Goal: Transaction & Acquisition: Purchase product/service

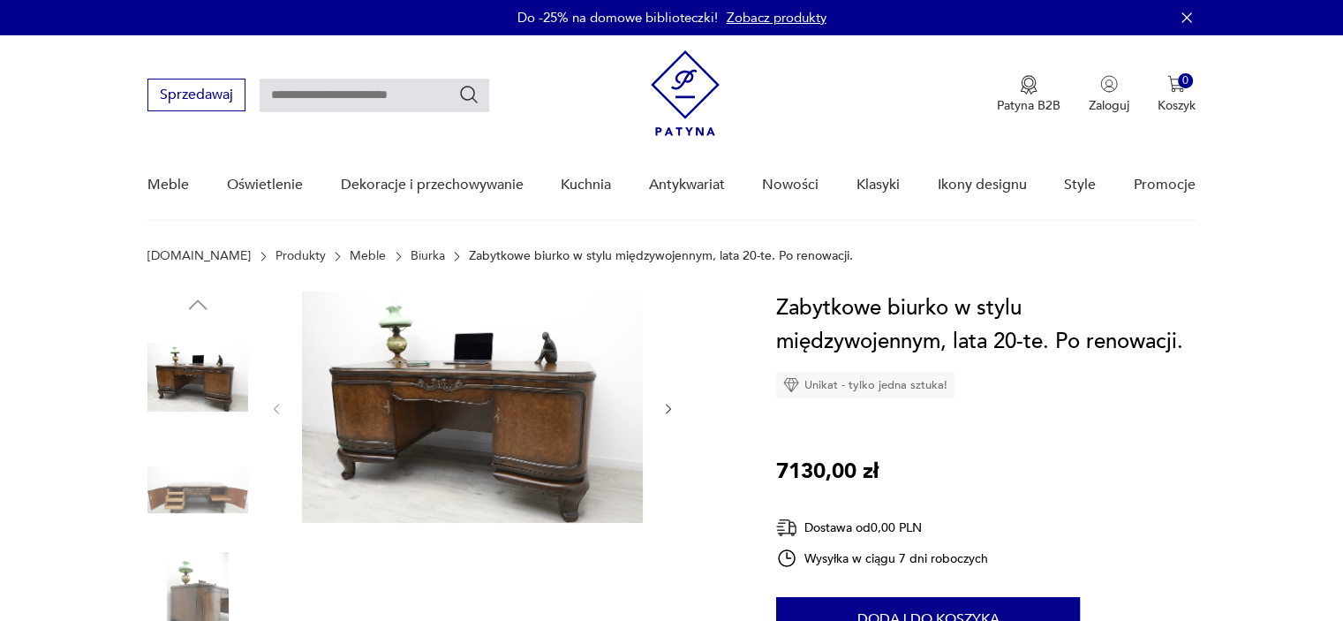
click at [496, 371] on img at bounding box center [472, 406] width 341 height 231
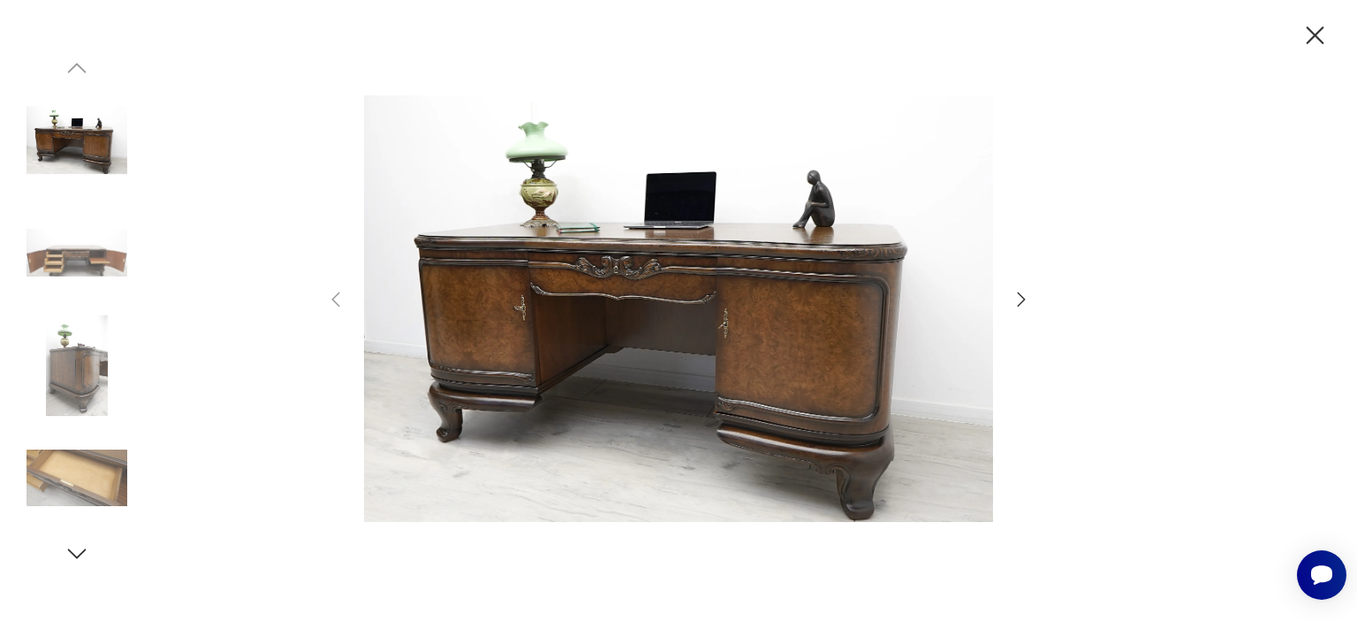
click at [809, 306] on img at bounding box center [678, 308] width 629 height 496
click at [1025, 300] on icon "button" at bounding box center [1020, 299] width 21 height 21
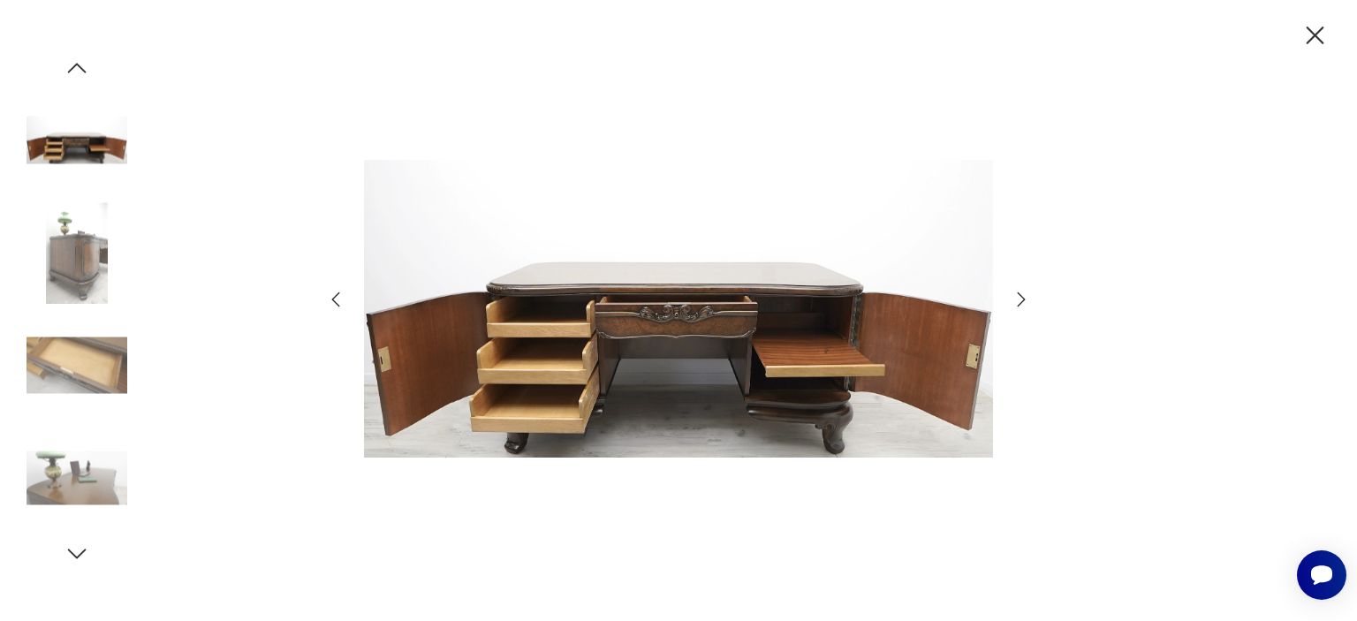
click at [1025, 300] on icon "button" at bounding box center [1020, 299] width 21 height 21
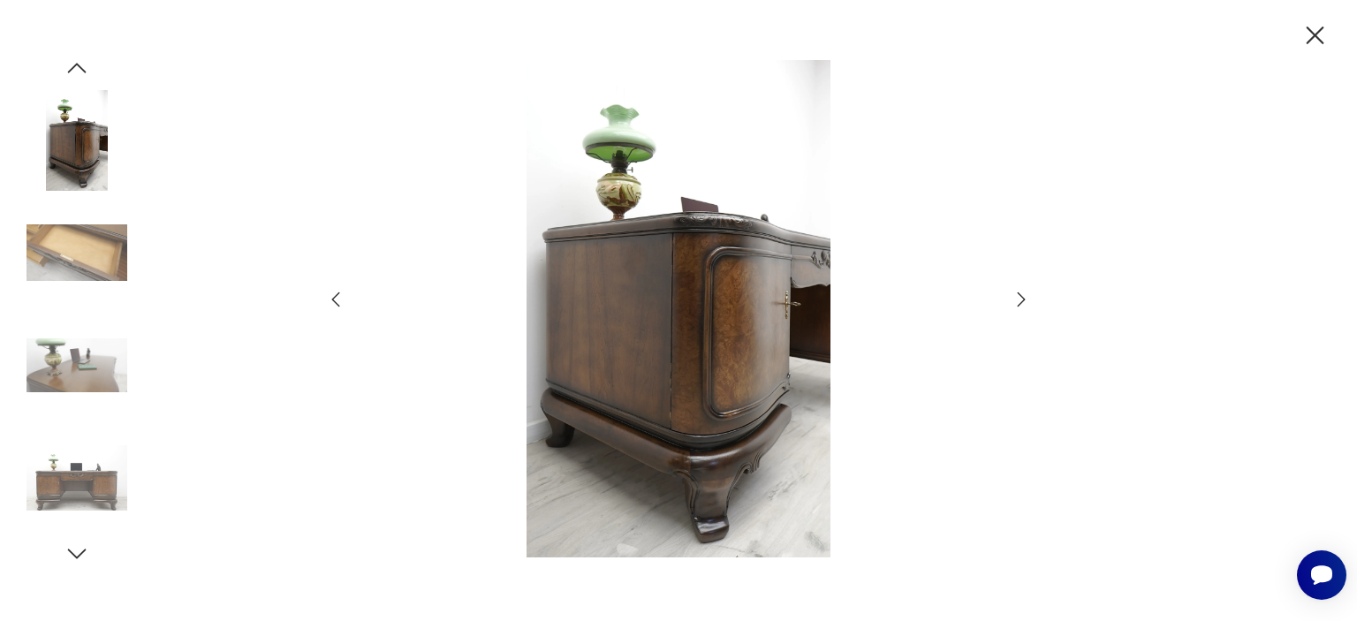
click at [1025, 300] on icon "button" at bounding box center [1020, 299] width 21 height 21
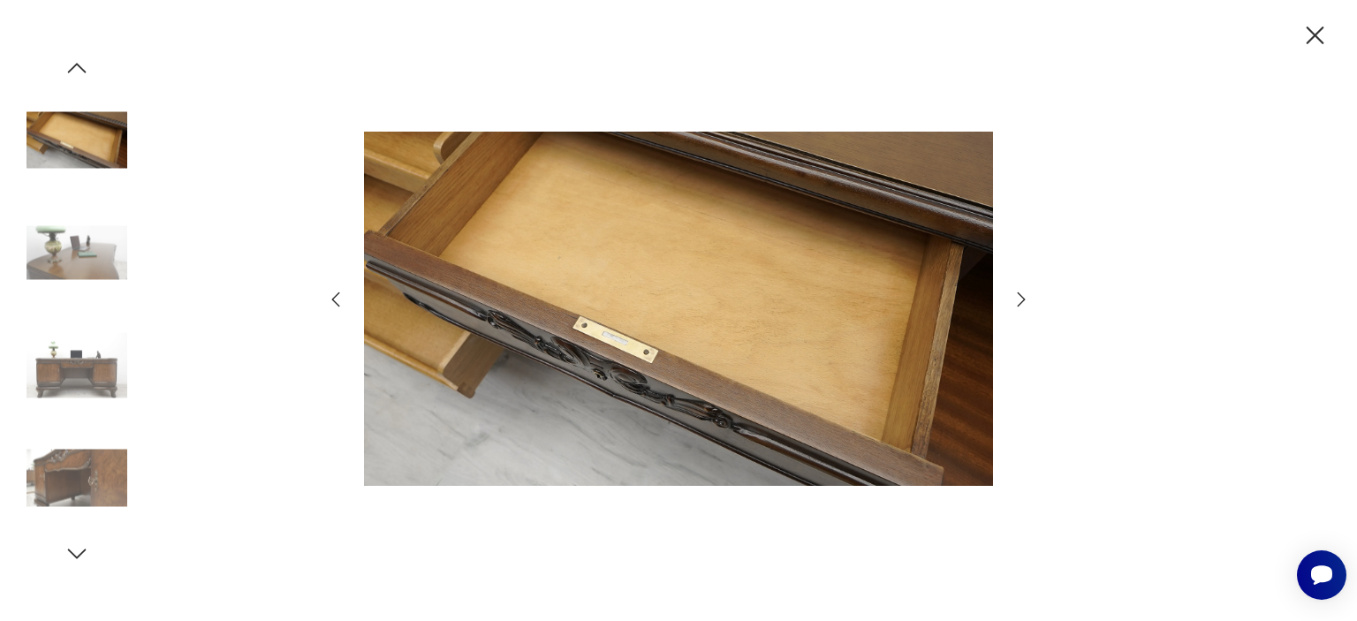
click at [1025, 300] on icon "button" at bounding box center [1020, 299] width 21 height 21
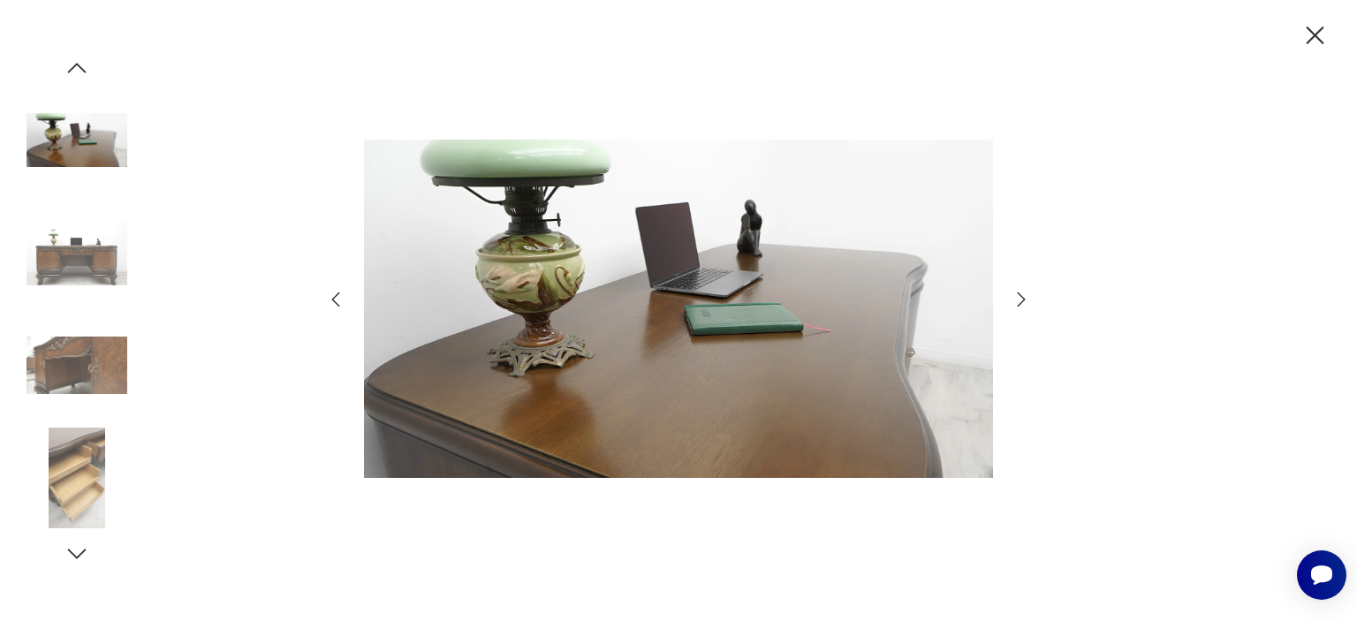
click at [1025, 300] on icon "button" at bounding box center [1020, 299] width 21 height 21
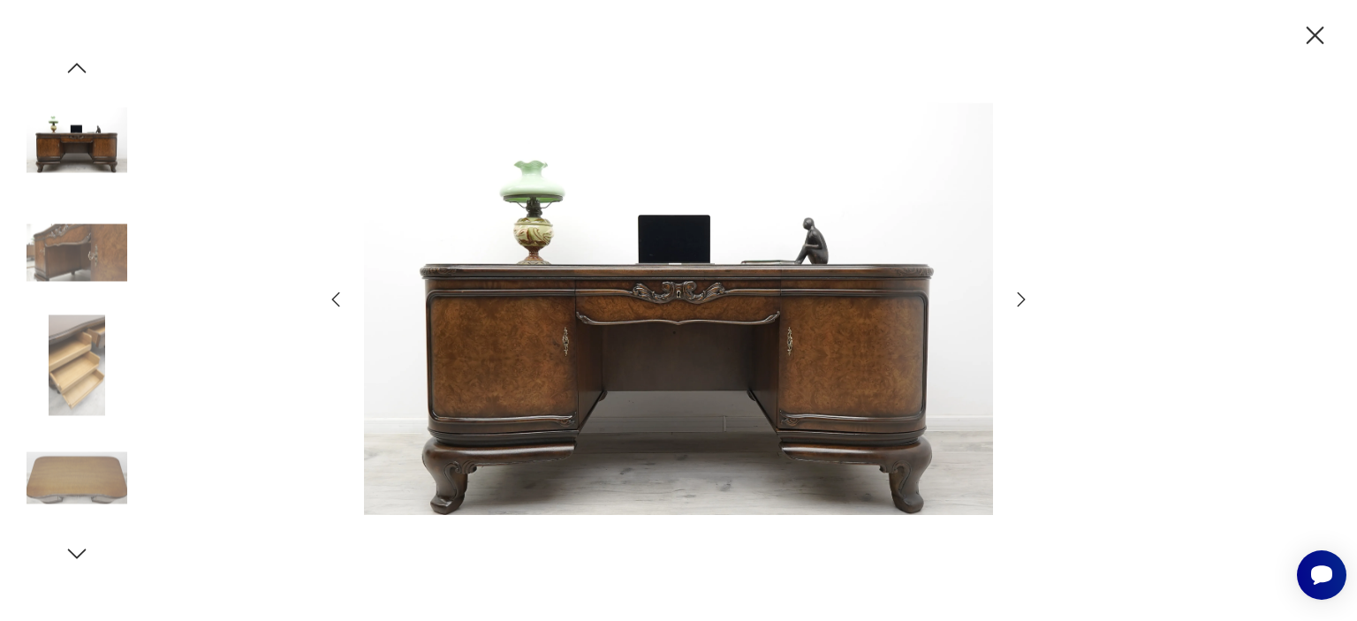
click at [1025, 300] on icon "button" at bounding box center [1020, 299] width 21 height 21
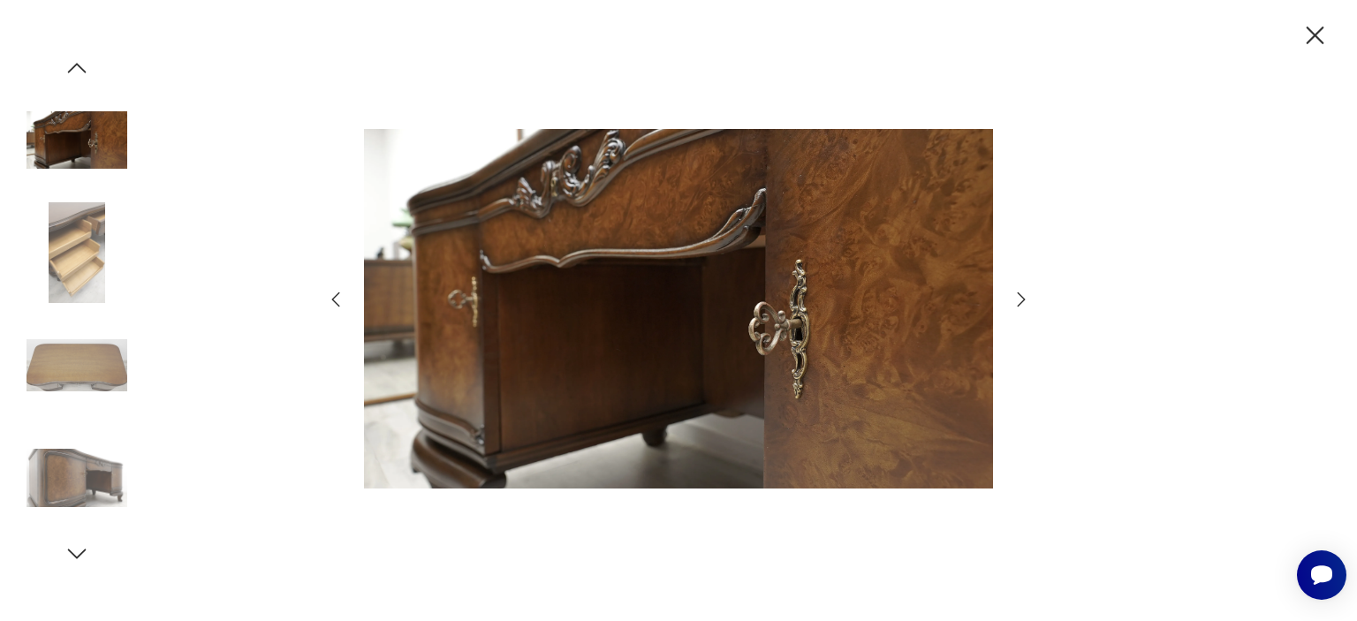
click at [1025, 300] on icon "button" at bounding box center [1020, 299] width 21 height 21
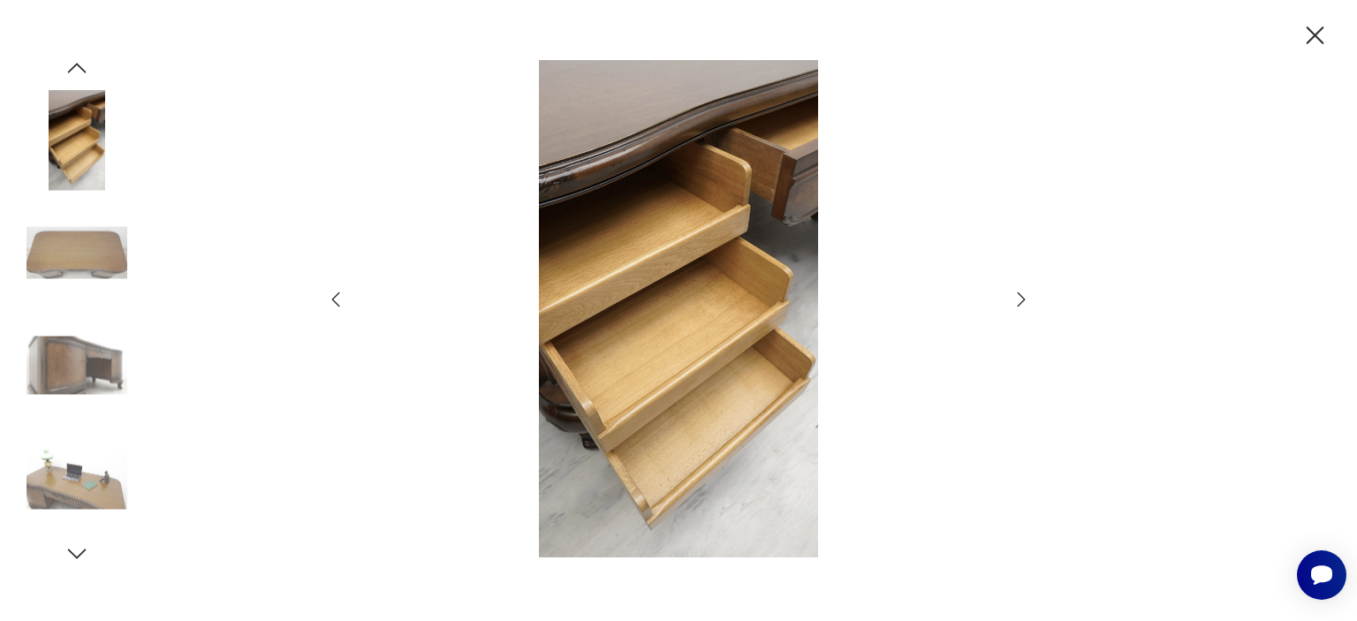
click at [1025, 300] on icon "button" at bounding box center [1020, 299] width 21 height 21
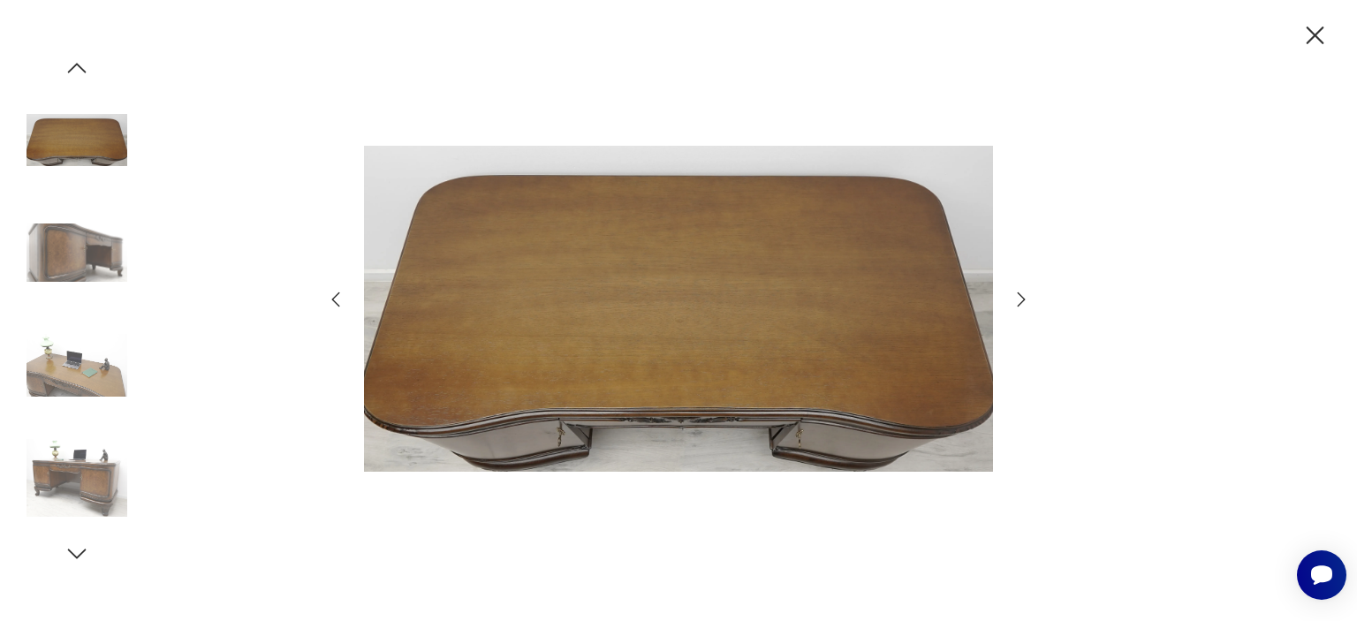
click at [1025, 300] on icon "button" at bounding box center [1020, 299] width 21 height 21
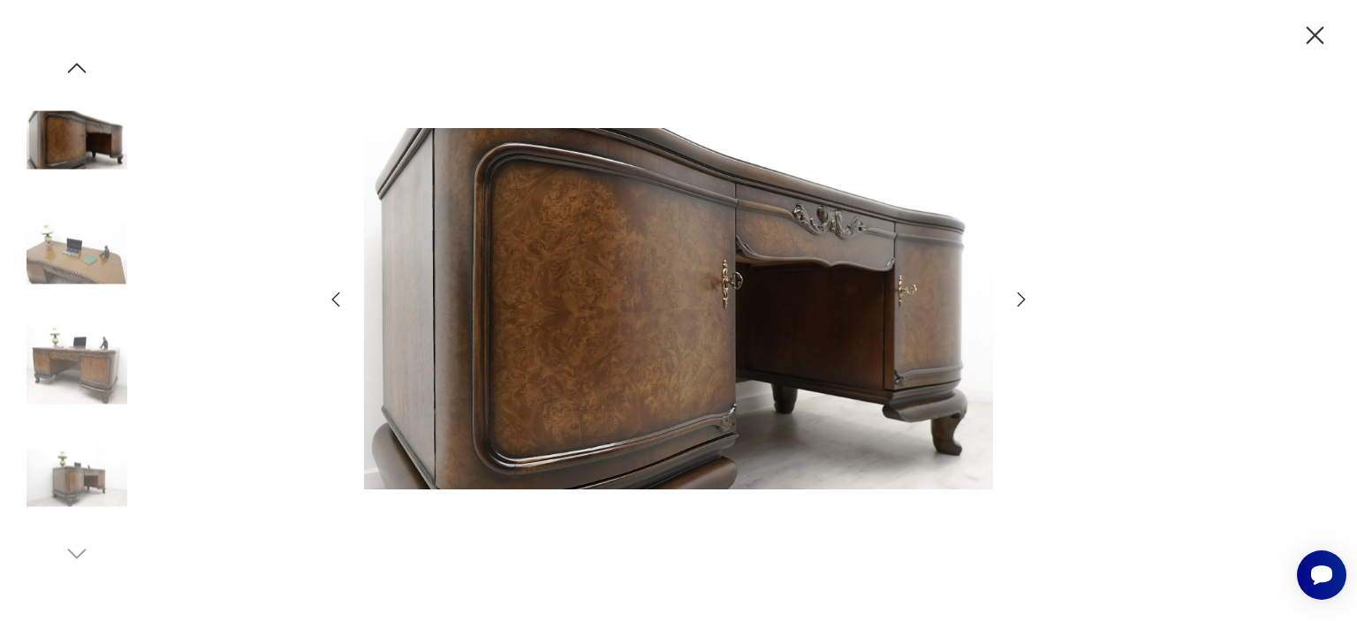
click at [1320, 32] on icon "button" at bounding box center [1314, 35] width 31 height 31
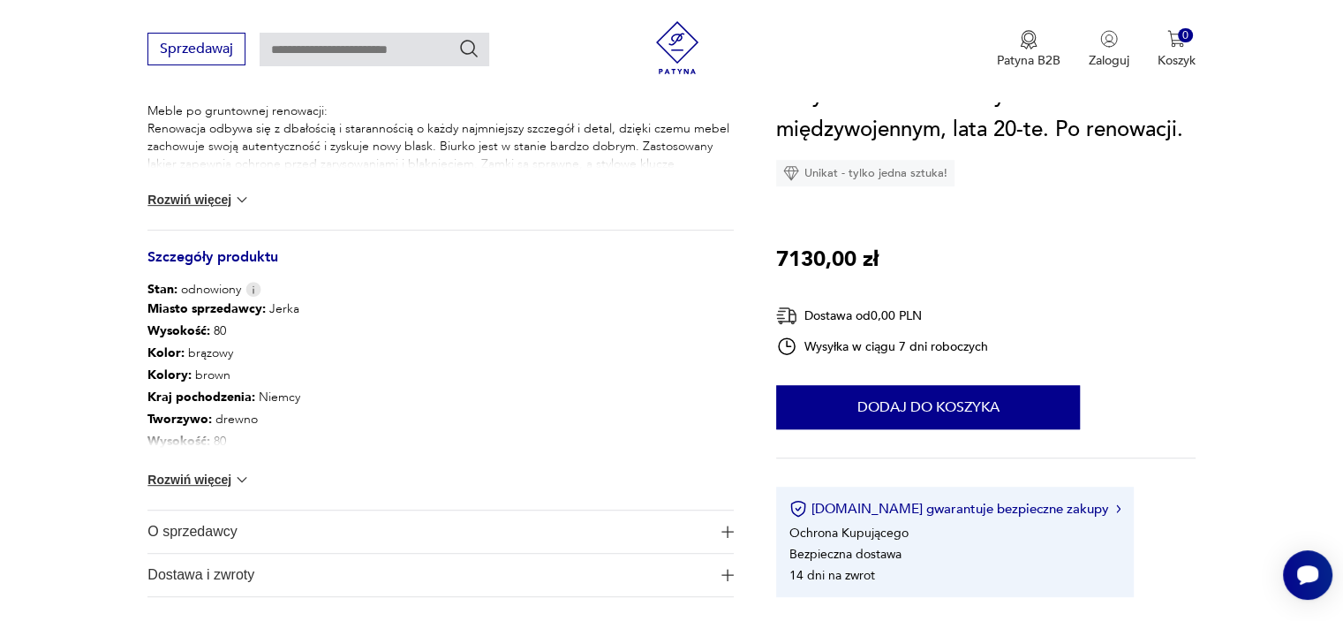
scroll to position [867, 0]
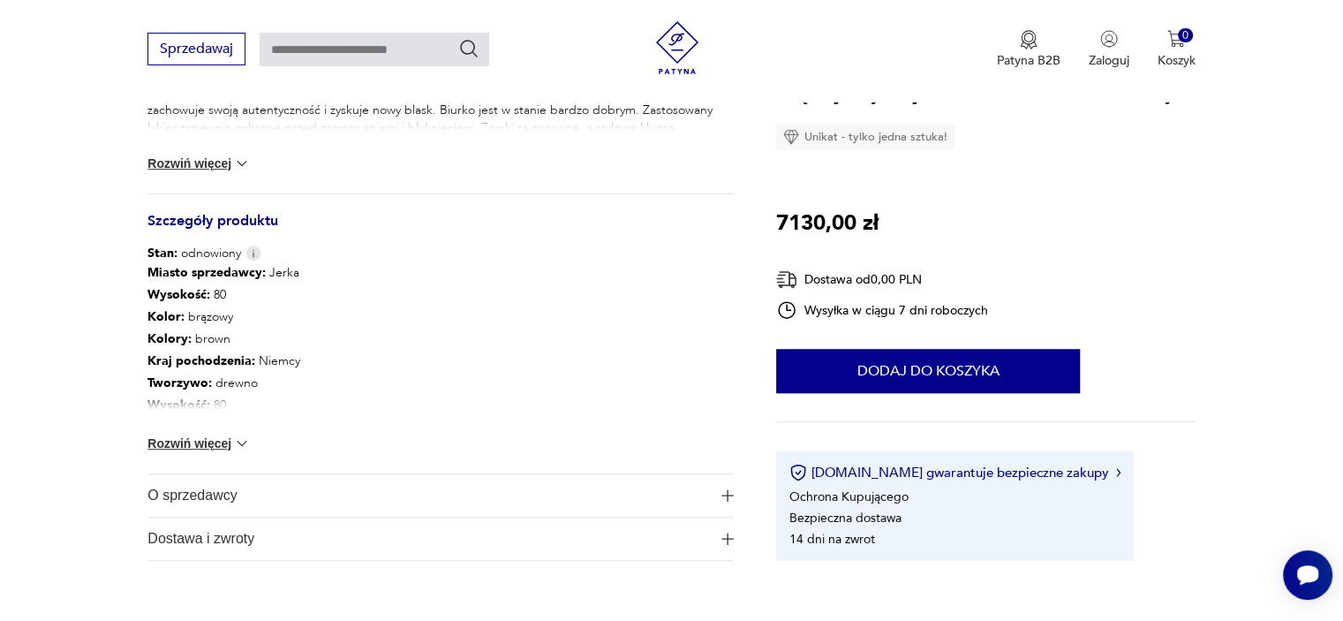
click at [202, 443] on button "Rozwiń więcej" at bounding box center [199, 444] width 102 height 18
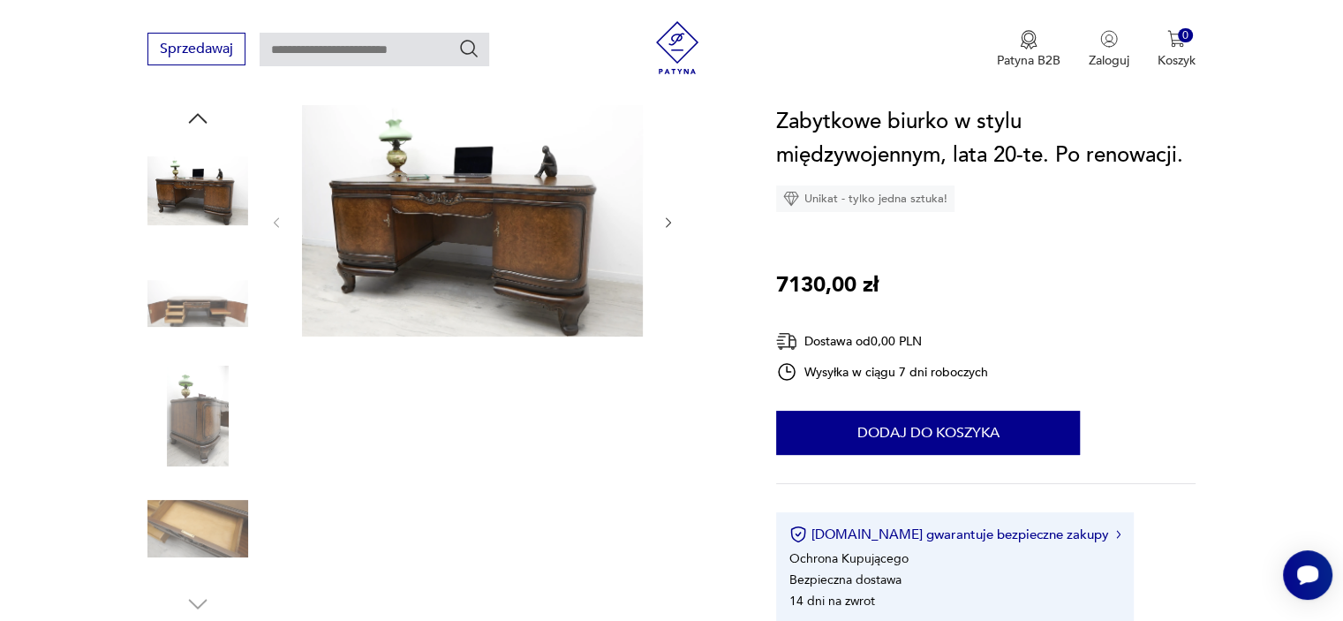
scroll to position [145, 0]
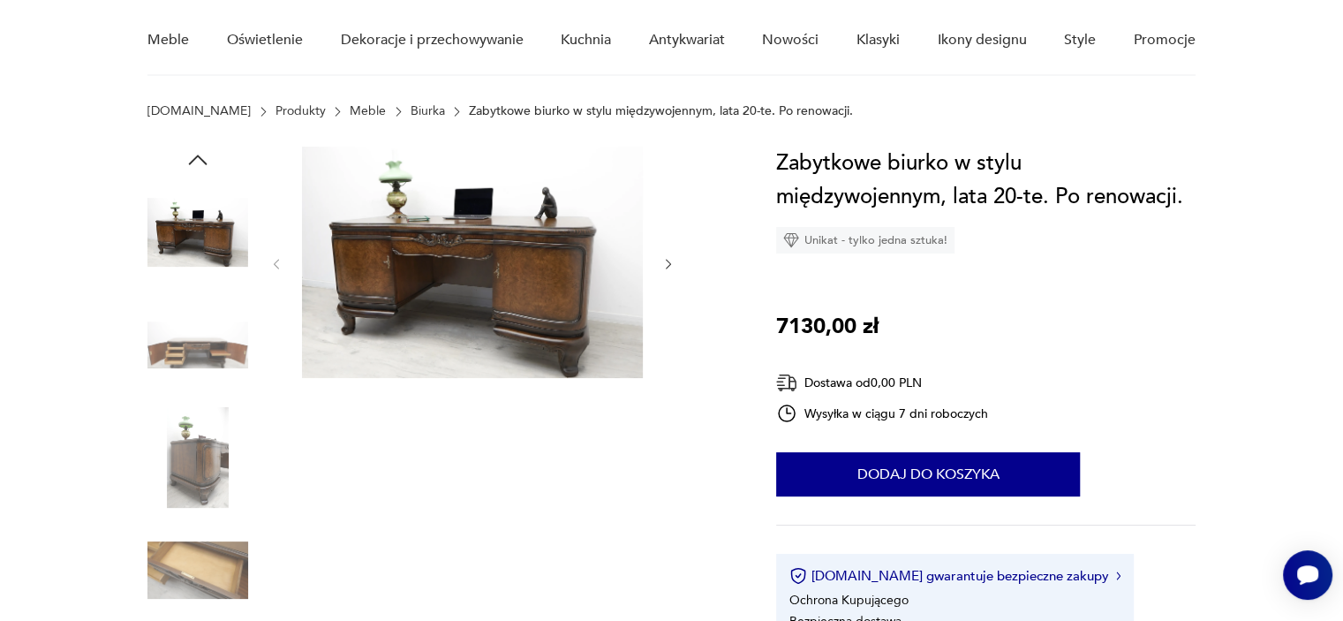
click at [503, 255] on img at bounding box center [472, 262] width 341 height 231
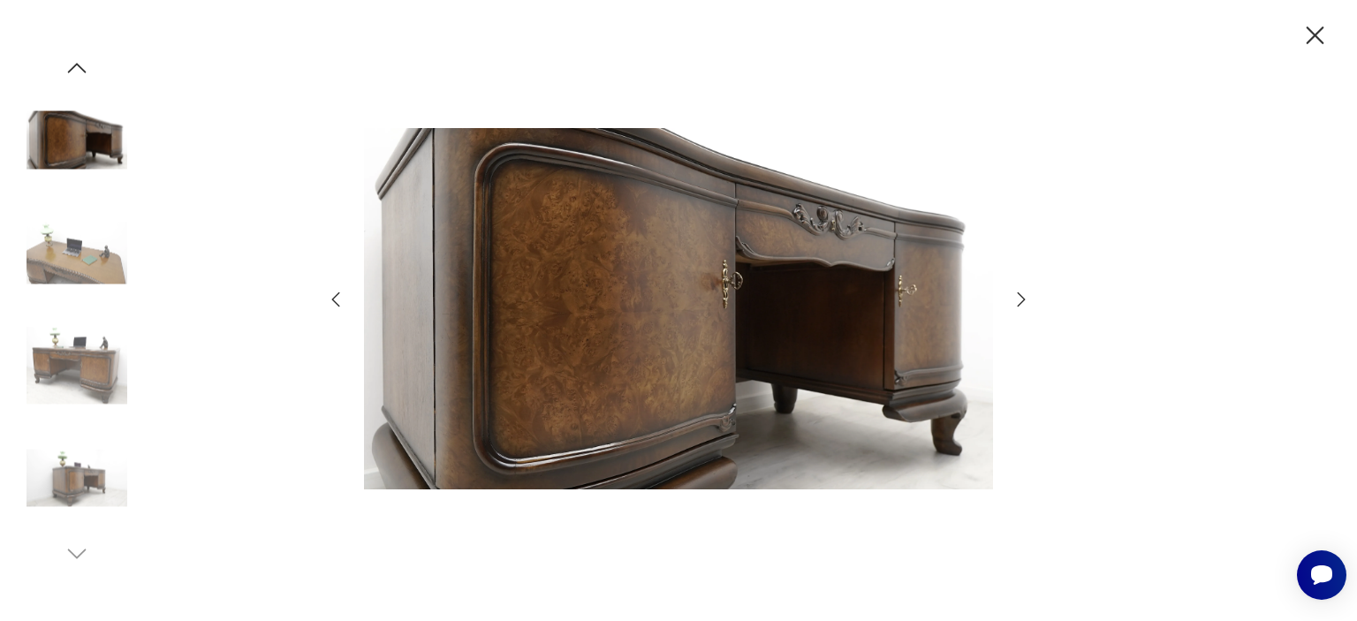
click at [503, 255] on img at bounding box center [678, 308] width 629 height 496
click at [51, 148] on img at bounding box center [76, 140] width 101 height 101
click at [72, 483] on img at bounding box center [76, 477] width 101 height 101
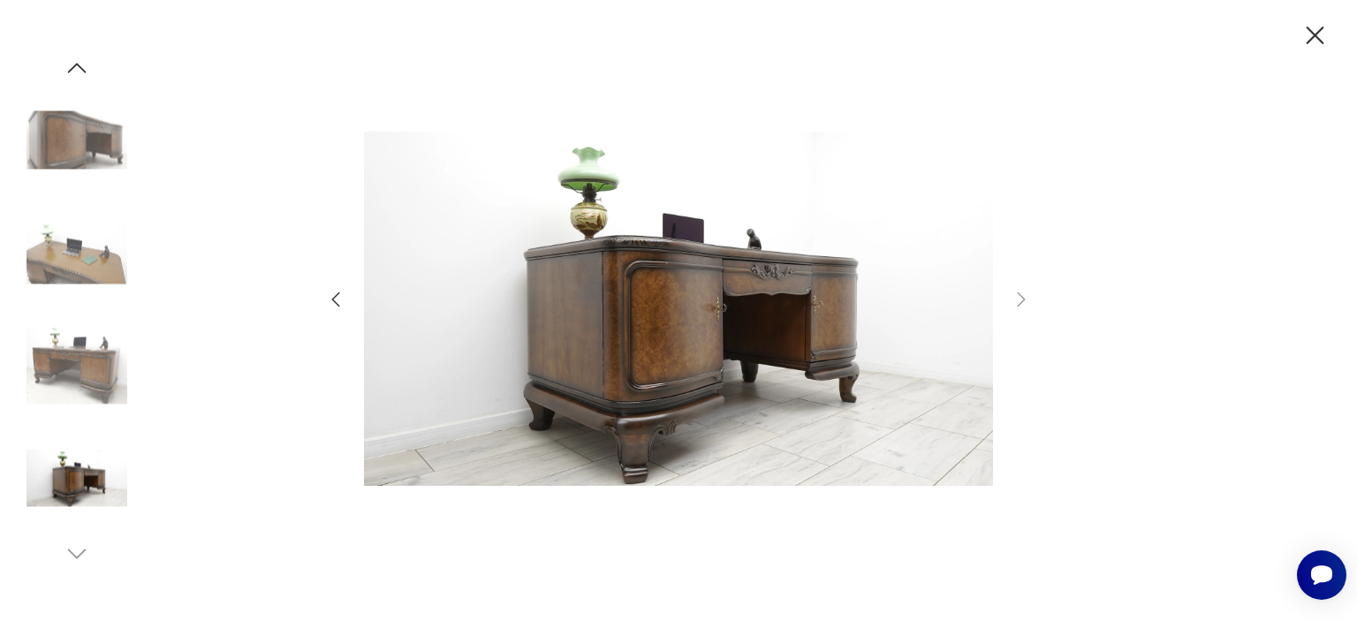
click at [1318, 34] on icon "button" at bounding box center [1314, 35] width 31 height 31
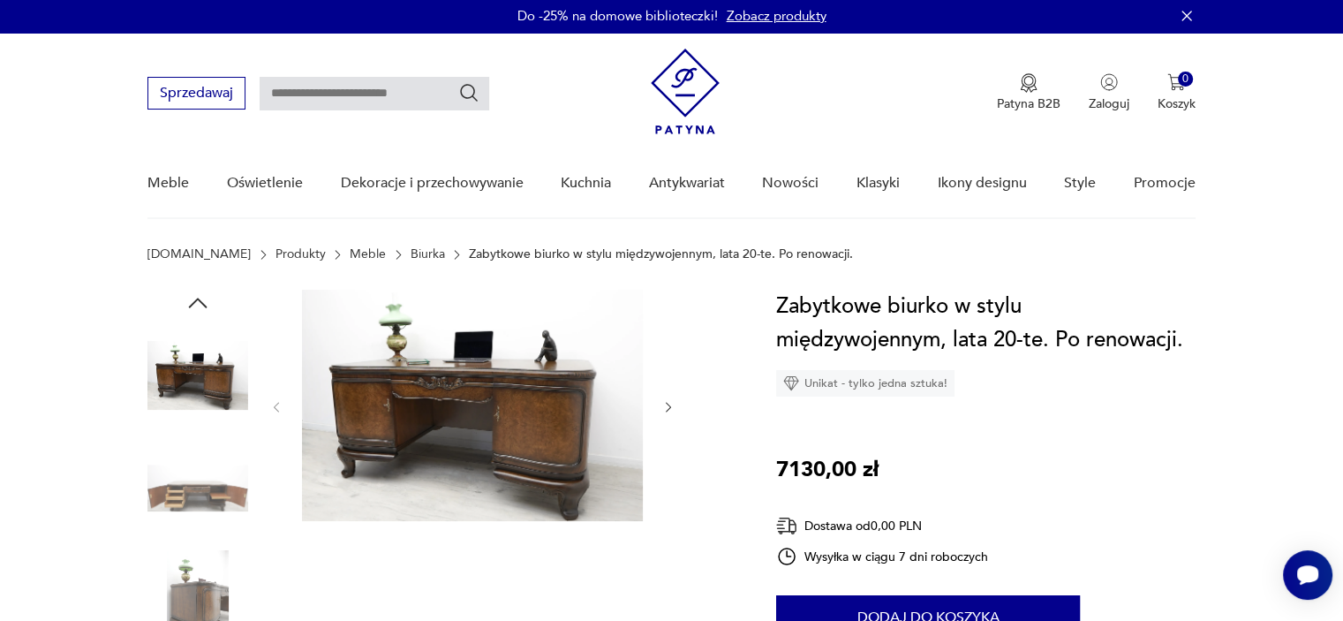
scroll to position [0, 0]
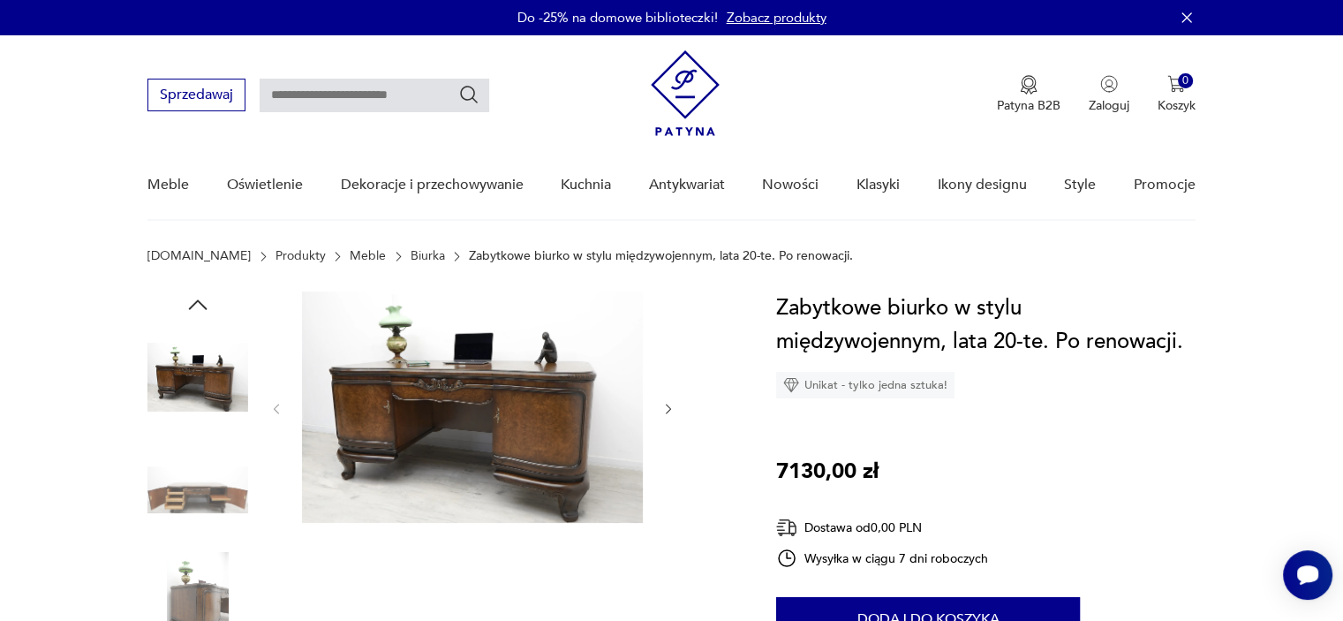
click at [388, 379] on img at bounding box center [472, 406] width 341 height 231
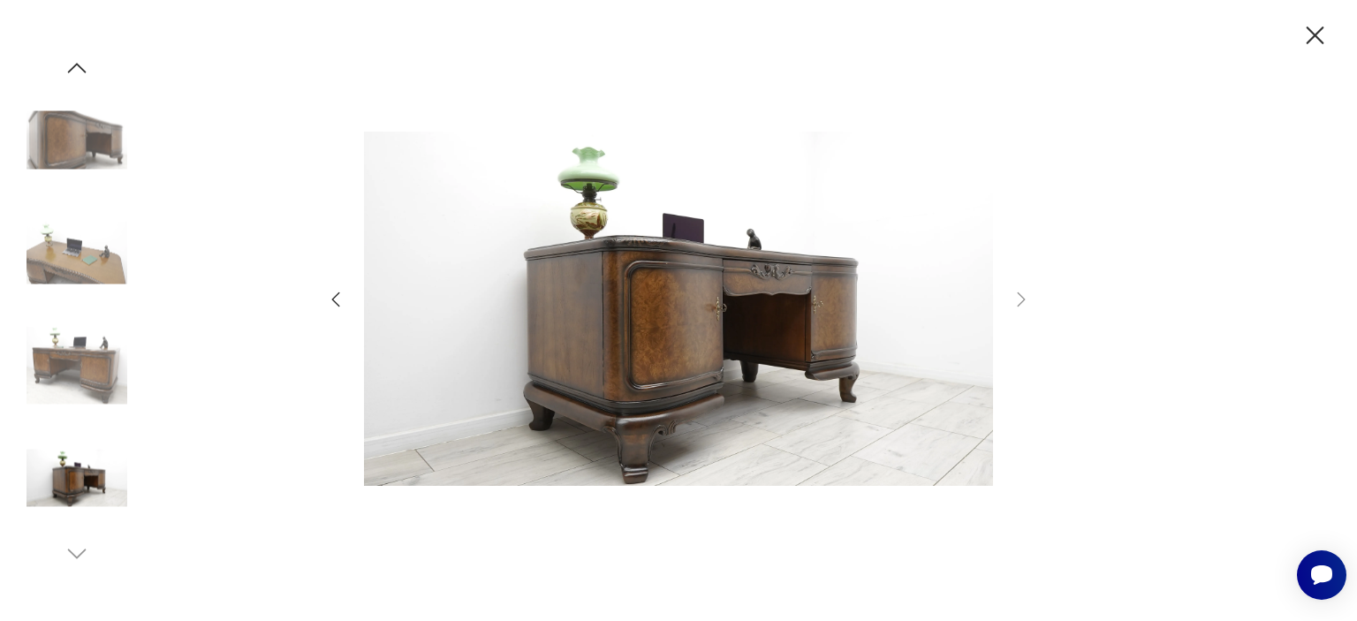
click at [42, 364] on img at bounding box center [76, 365] width 101 height 101
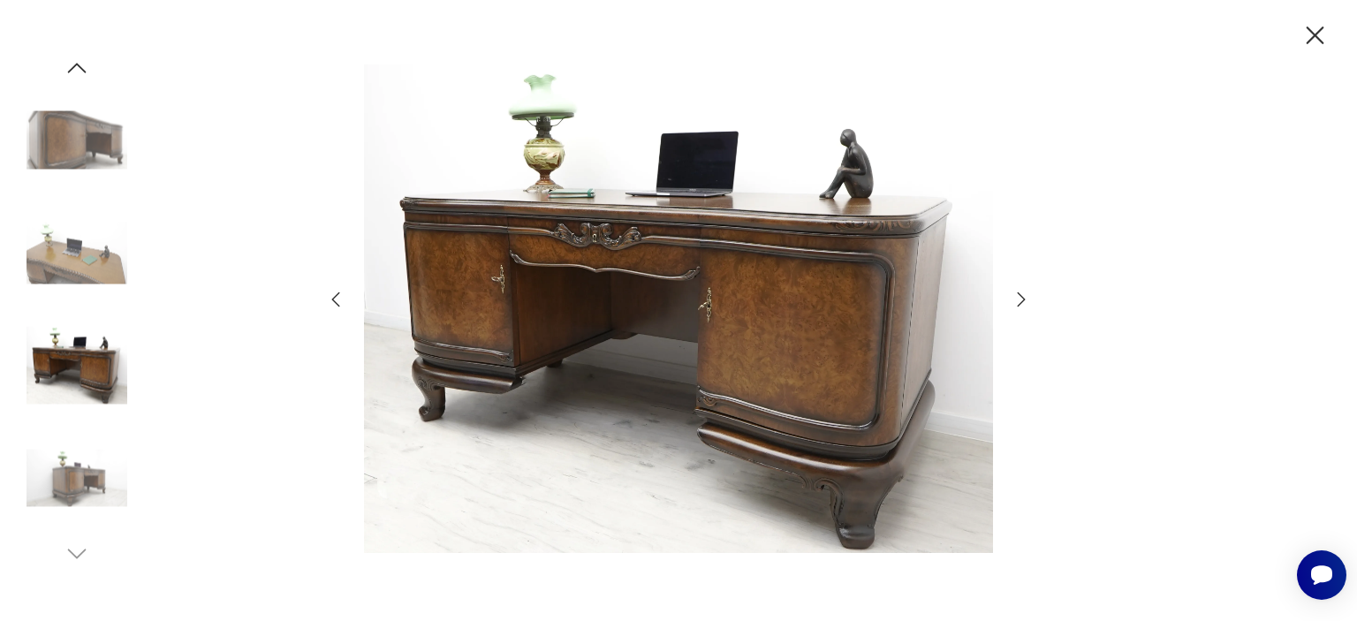
click at [1023, 299] on icon "button" at bounding box center [1022, 299] width 8 height 14
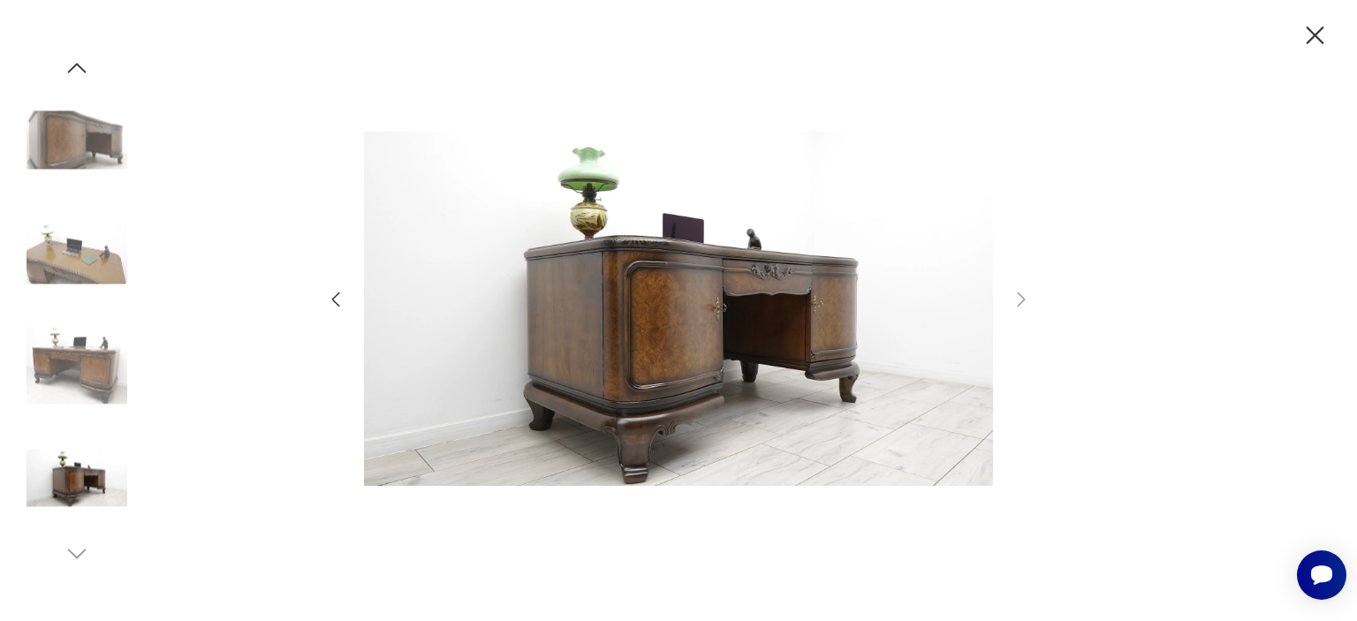
click at [330, 296] on icon "button" at bounding box center [335, 299] width 21 height 21
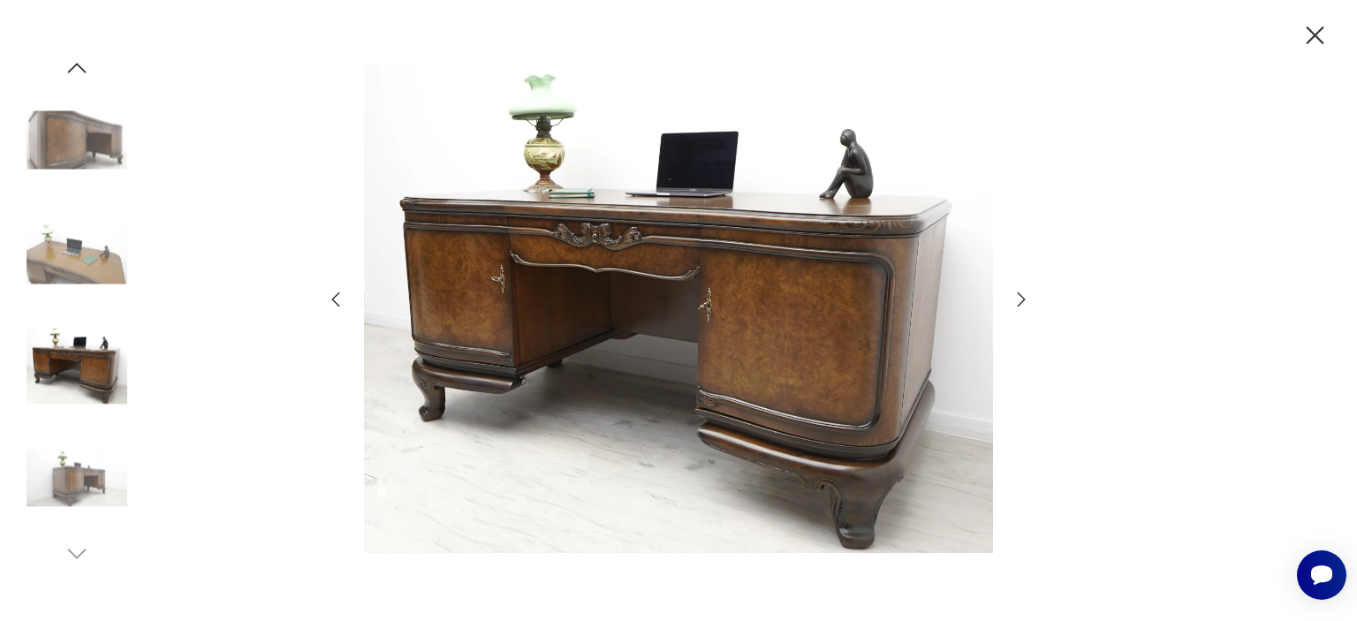
click at [330, 296] on icon "button" at bounding box center [335, 299] width 21 height 21
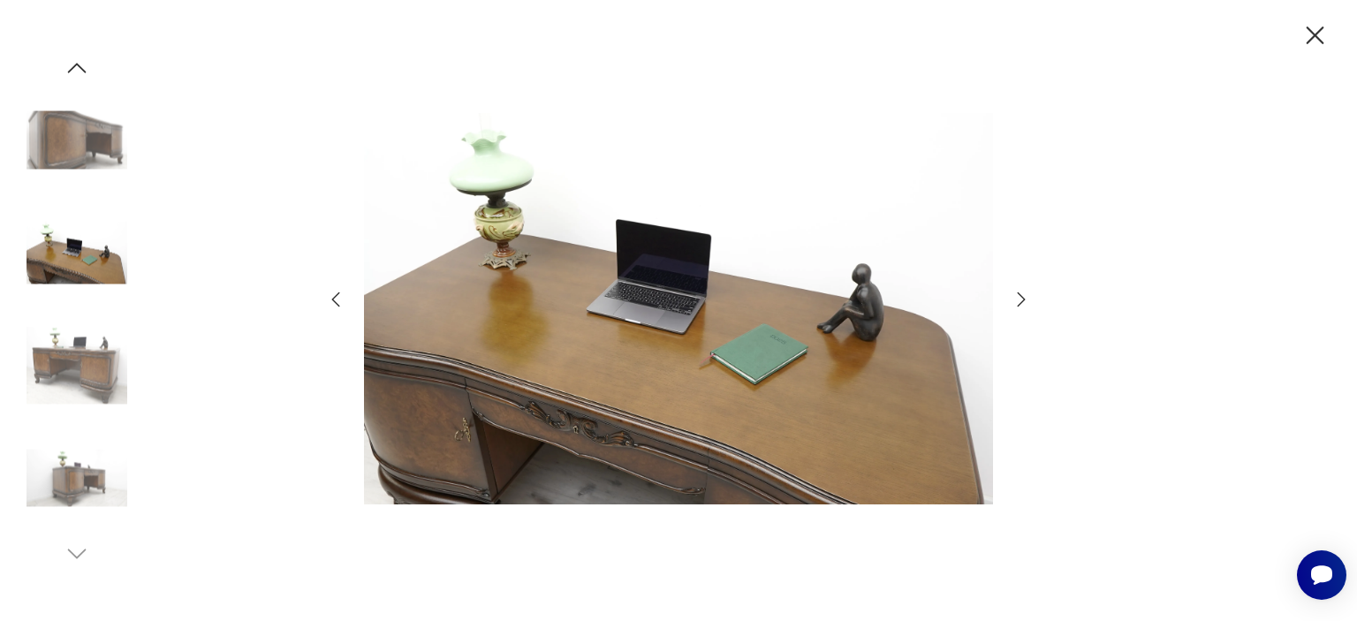
click at [330, 296] on icon "button" at bounding box center [335, 299] width 21 height 21
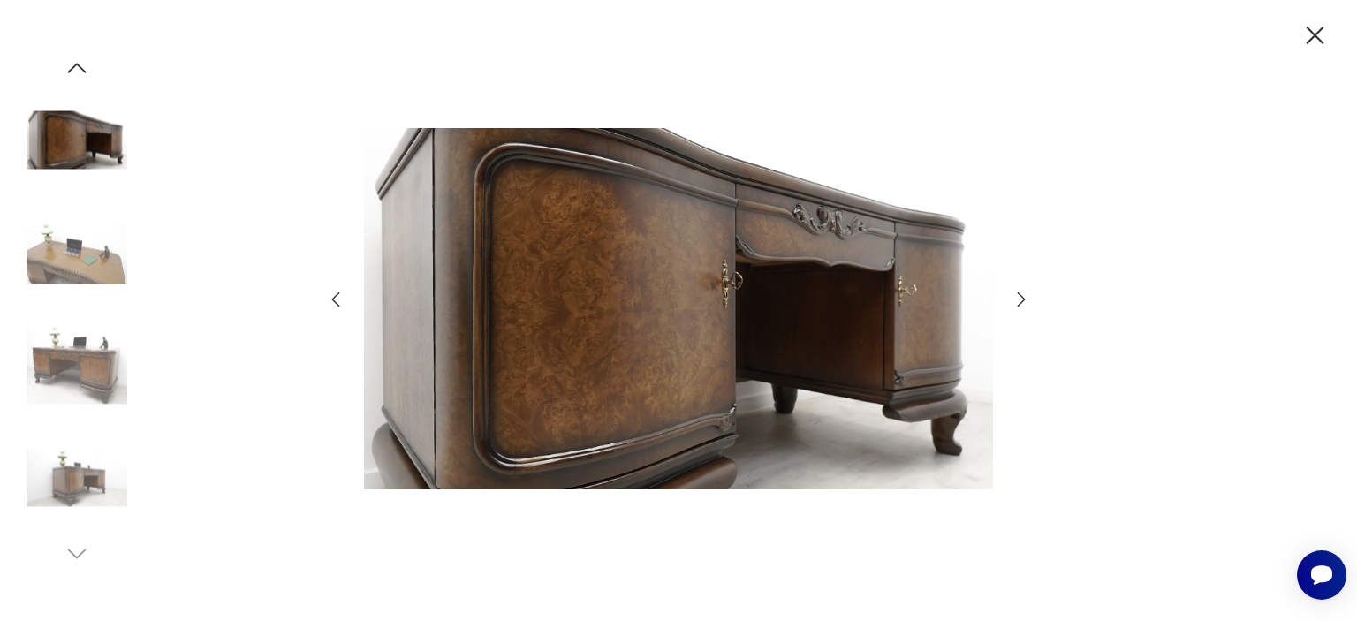
click at [330, 296] on icon "button" at bounding box center [335, 299] width 21 height 21
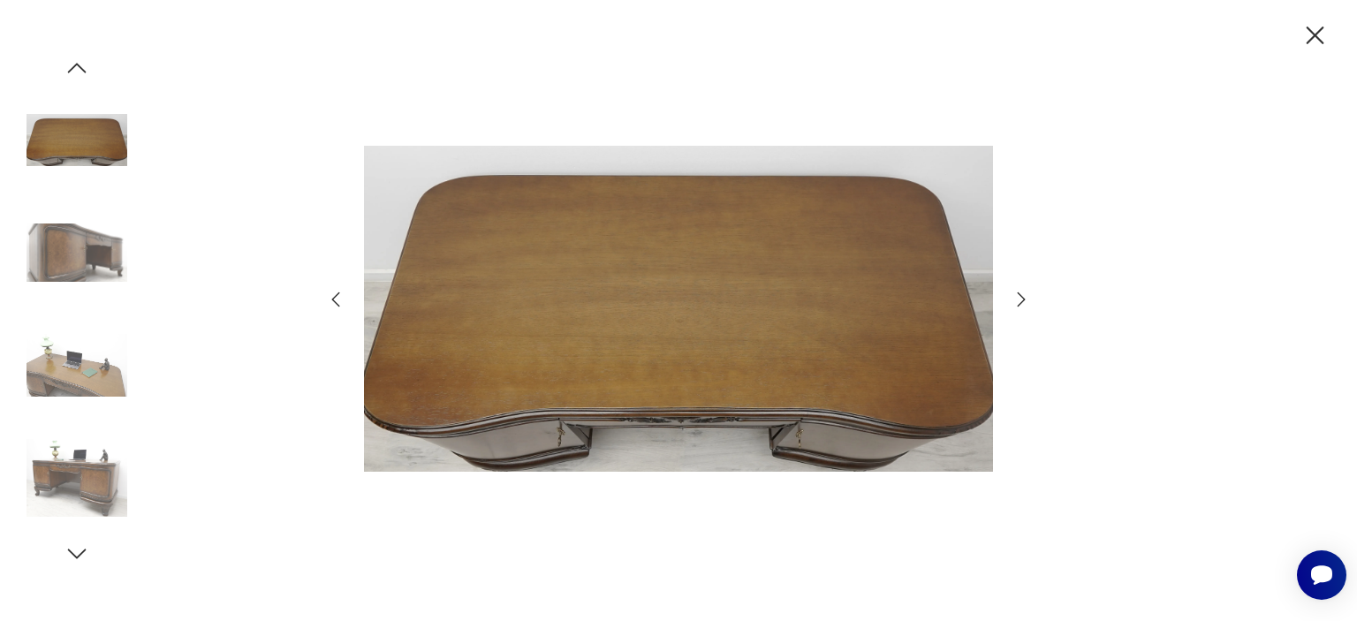
click at [330, 296] on icon "button" at bounding box center [335, 299] width 21 height 21
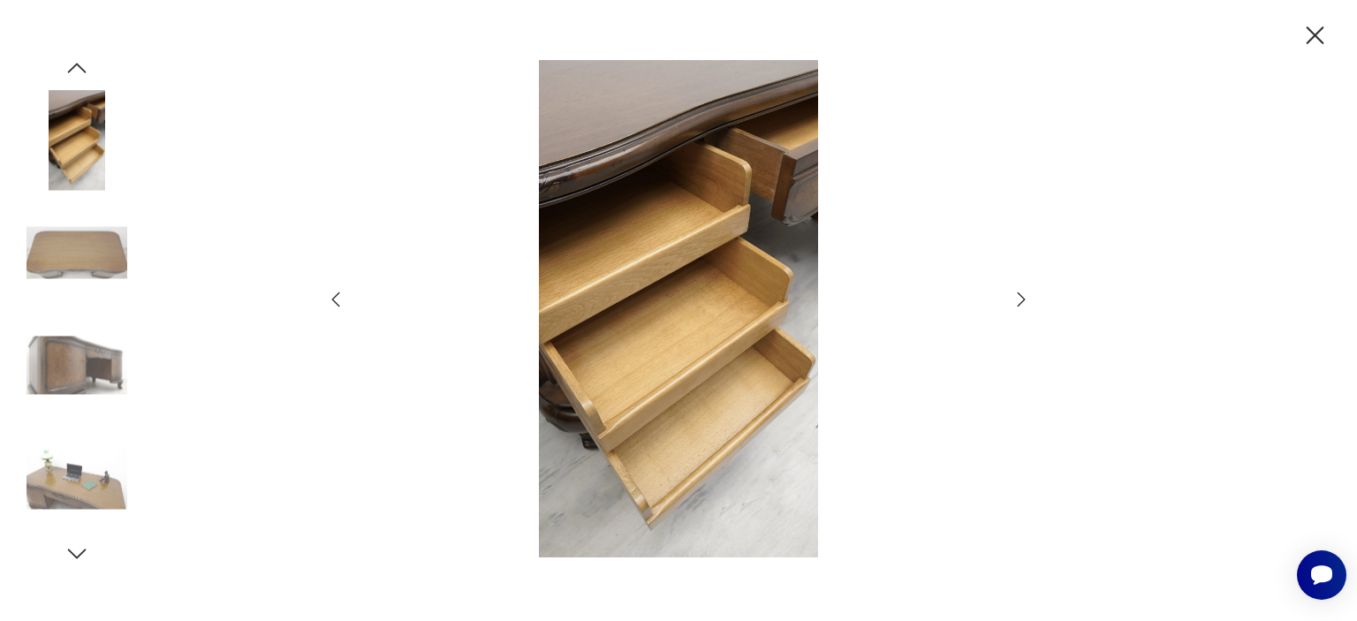
click at [330, 296] on icon "button" at bounding box center [335, 299] width 21 height 21
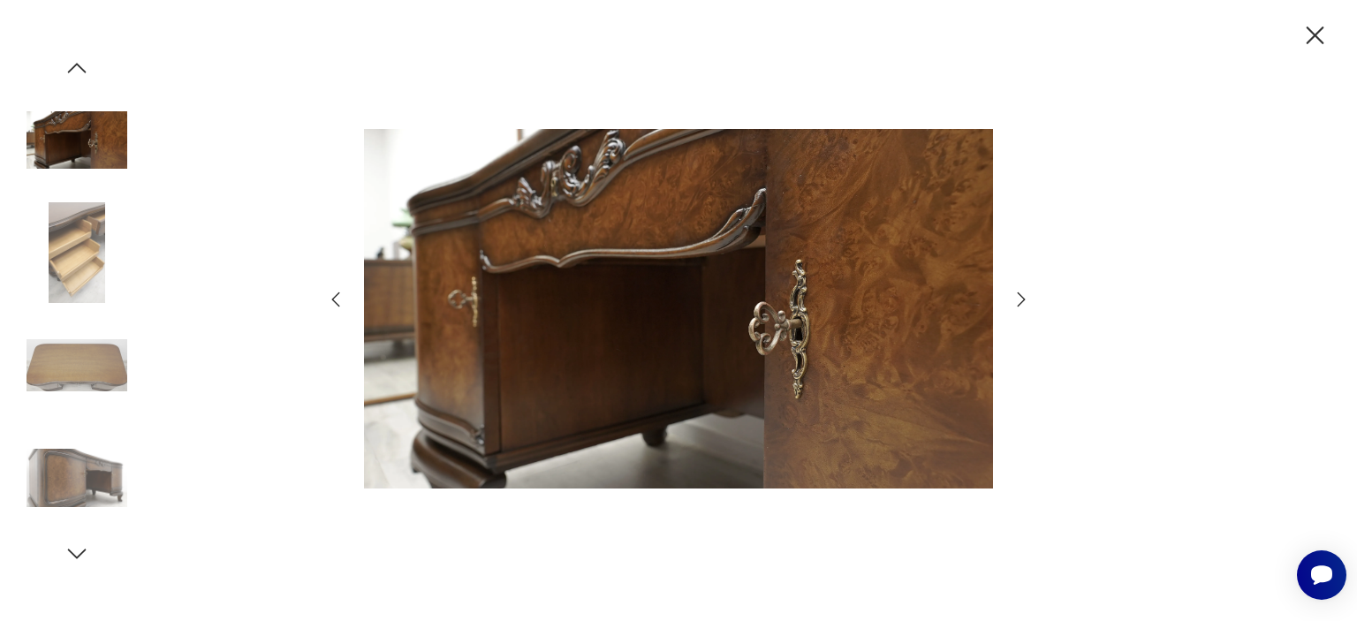
click at [330, 296] on icon "button" at bounding box center [335, 299] width 21 height 21
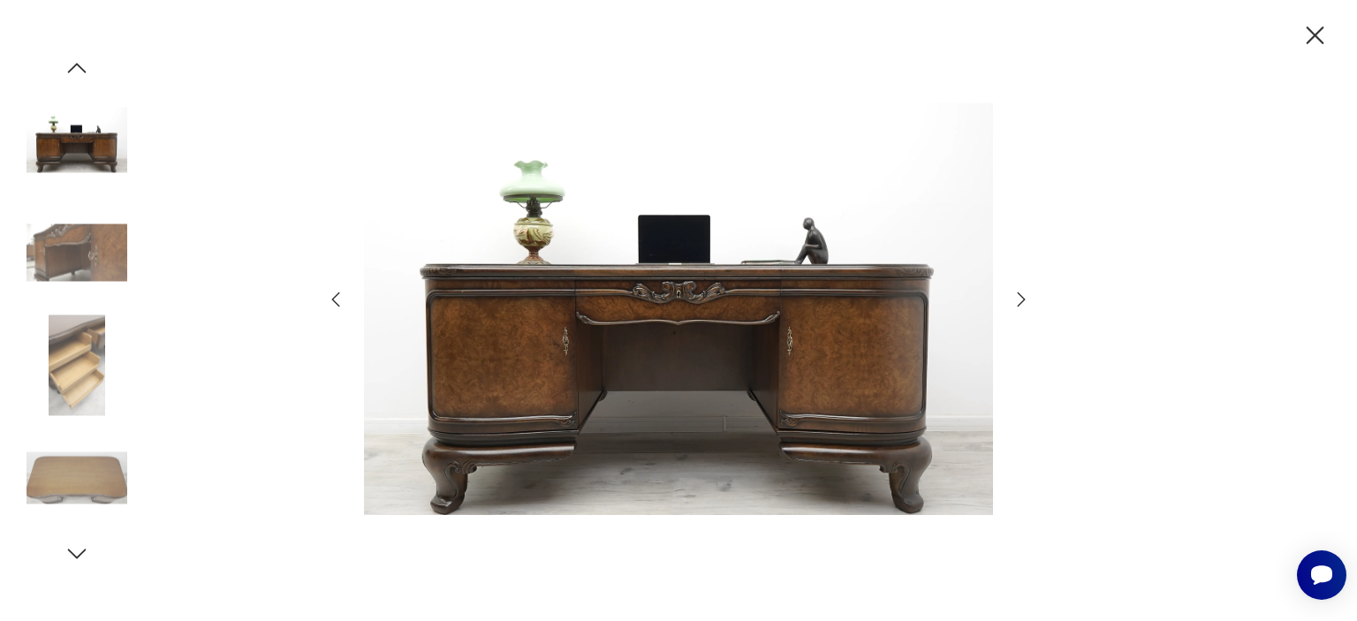
click at [330, 296] on icon "button" at bounding box center [335, 299] width 21 height 21
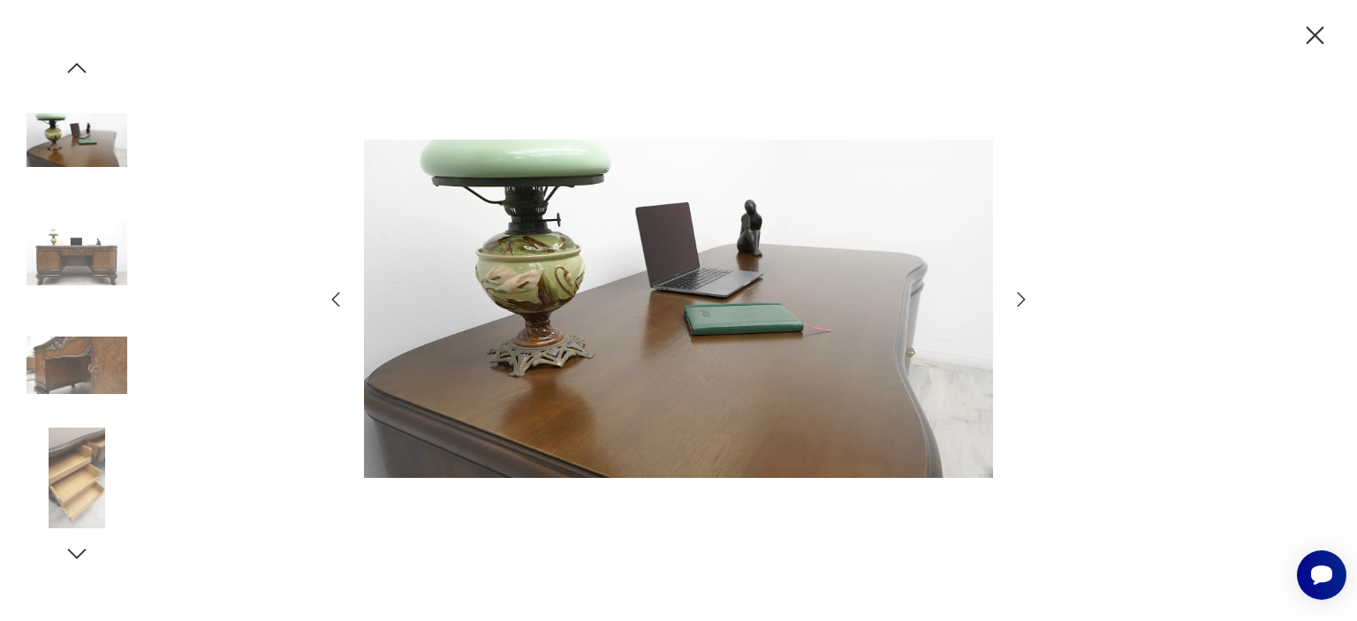
click at [330, 296] on icon "button" at bounding box center [335, 299] width 21 height 21
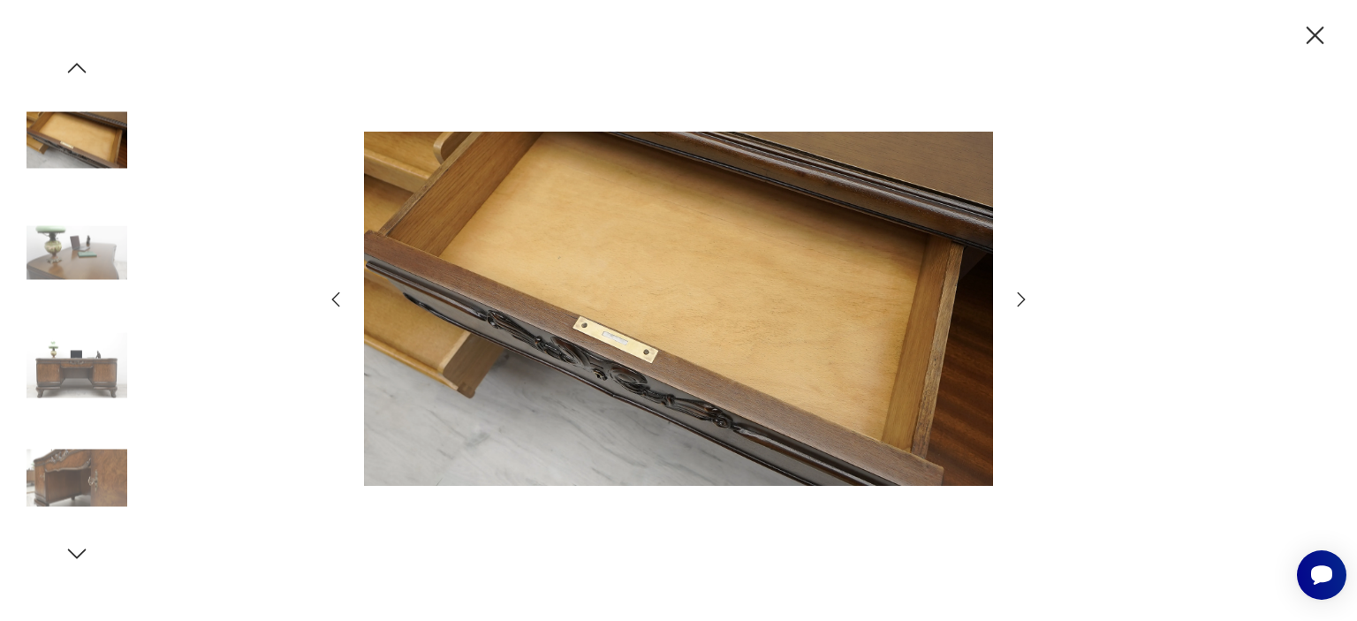
click at [330, 296] on icon "button" at bounding box center [335, 299] width 21 height 21
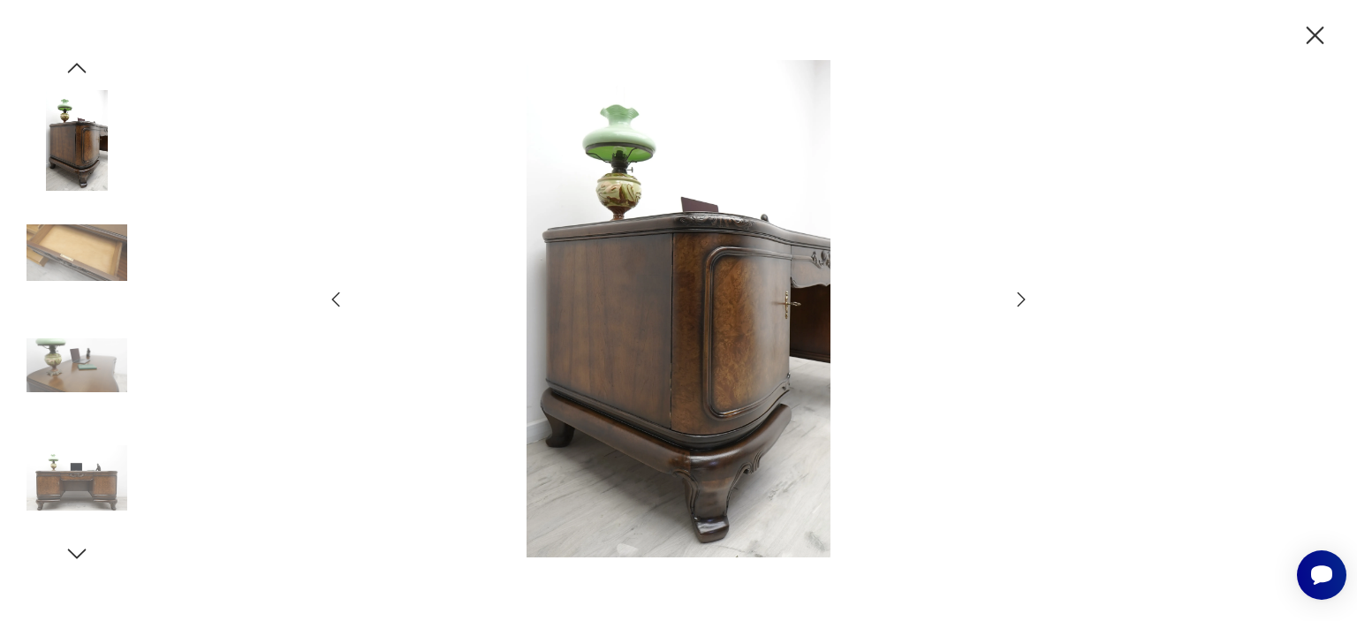
click at [330, 296] on icon "button" at bounding box center [335, 299] width 21 height 21
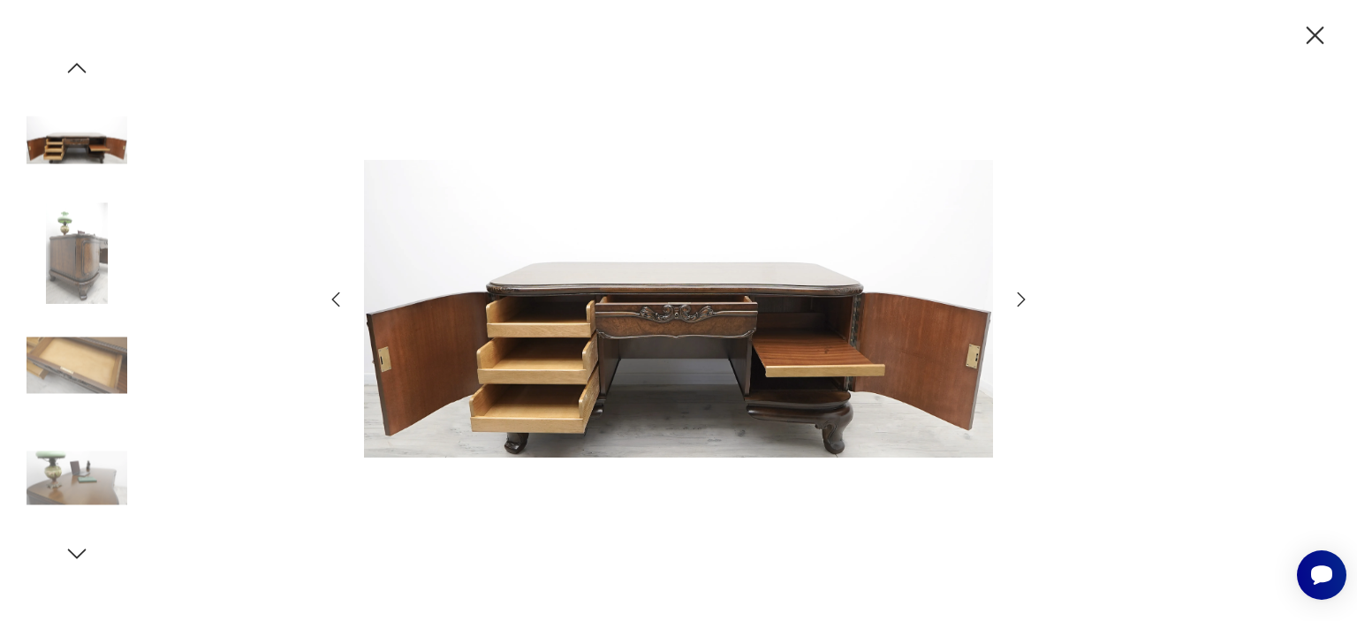
click at [330, 296] on icon "button" at bounding box center [335, 299] width 21 height 21
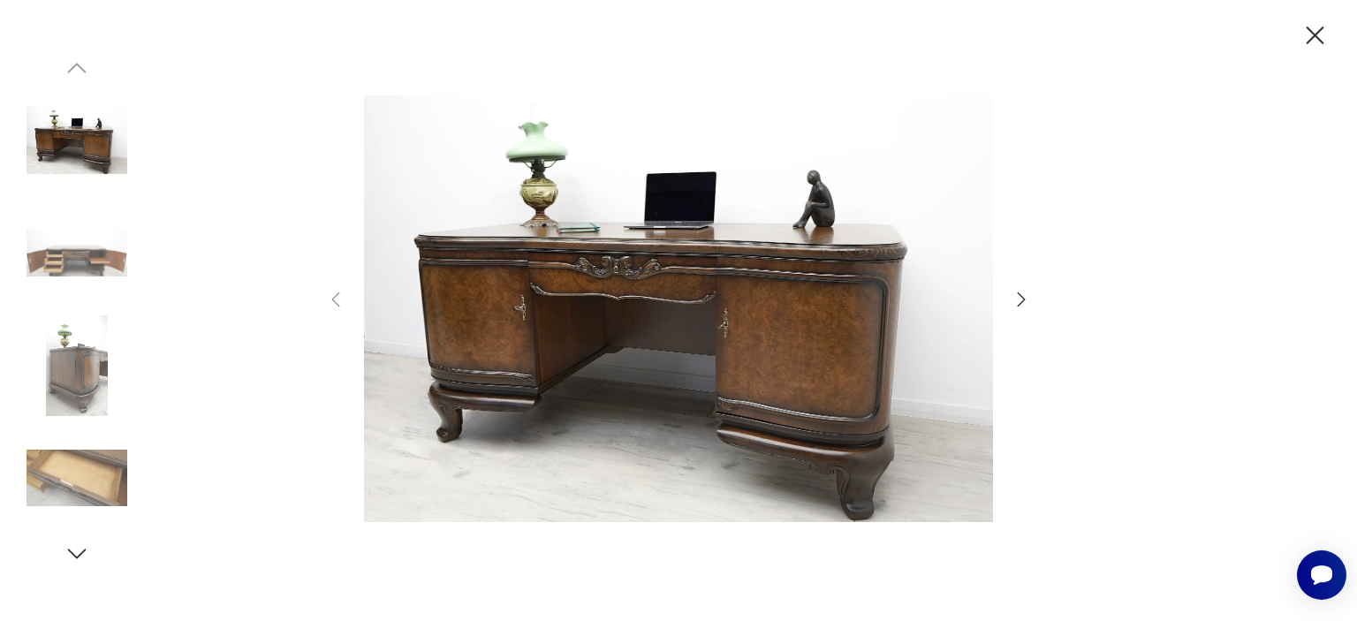
click at [1023, 298] on icon "button" at bounding box center [1022, 299] width 8 height 14
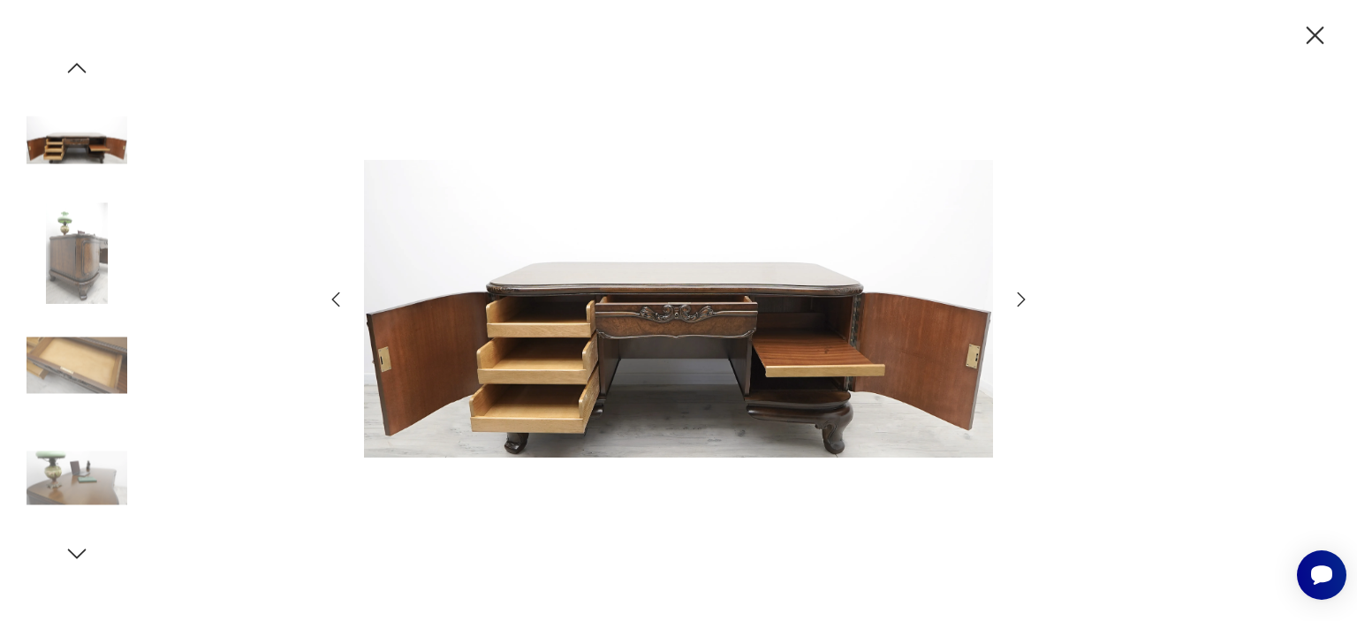
click at [329, 299] on icon "button" at bounding box center [335, 299] width 21 height 21
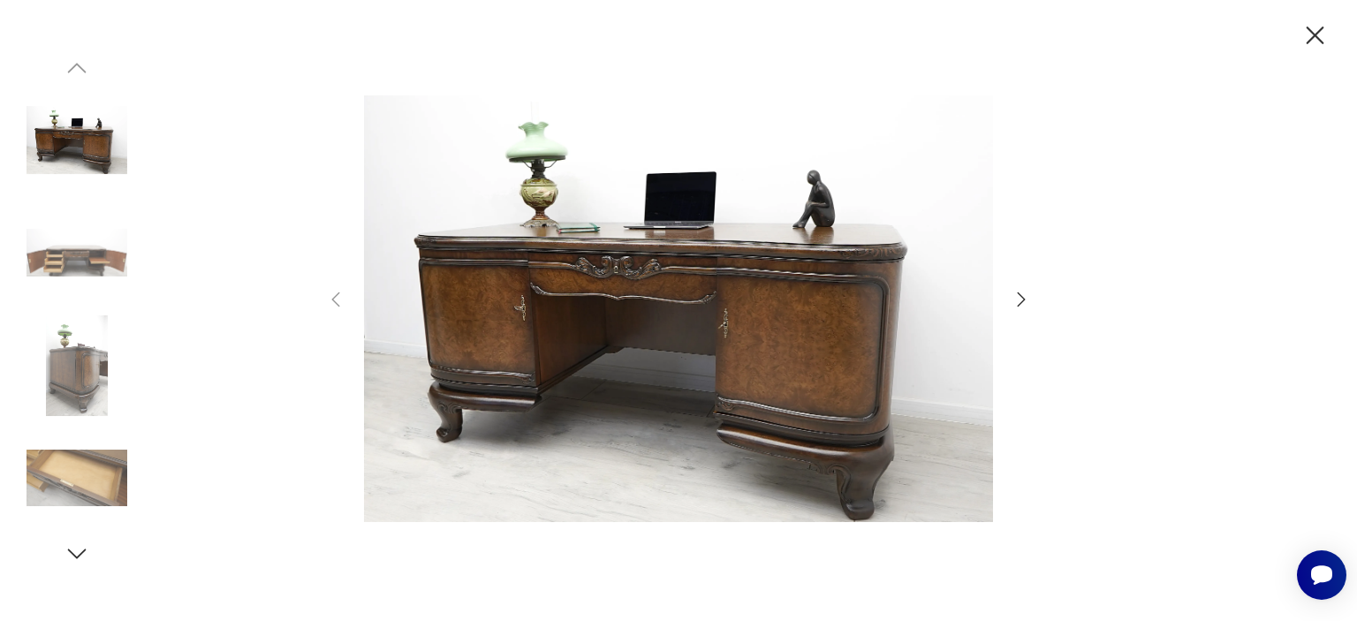
click at [1317, 33] on icon "button" at bounding box center [1315, 35] width 18 height 18
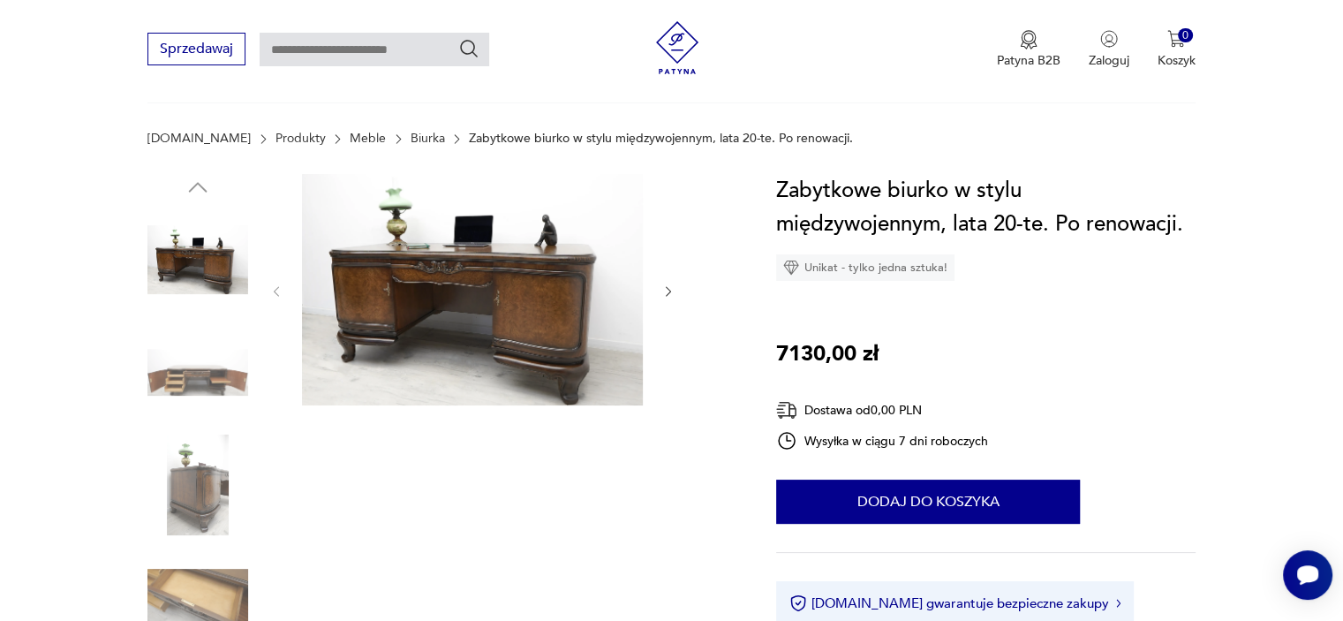
scroll to position [247, 0]
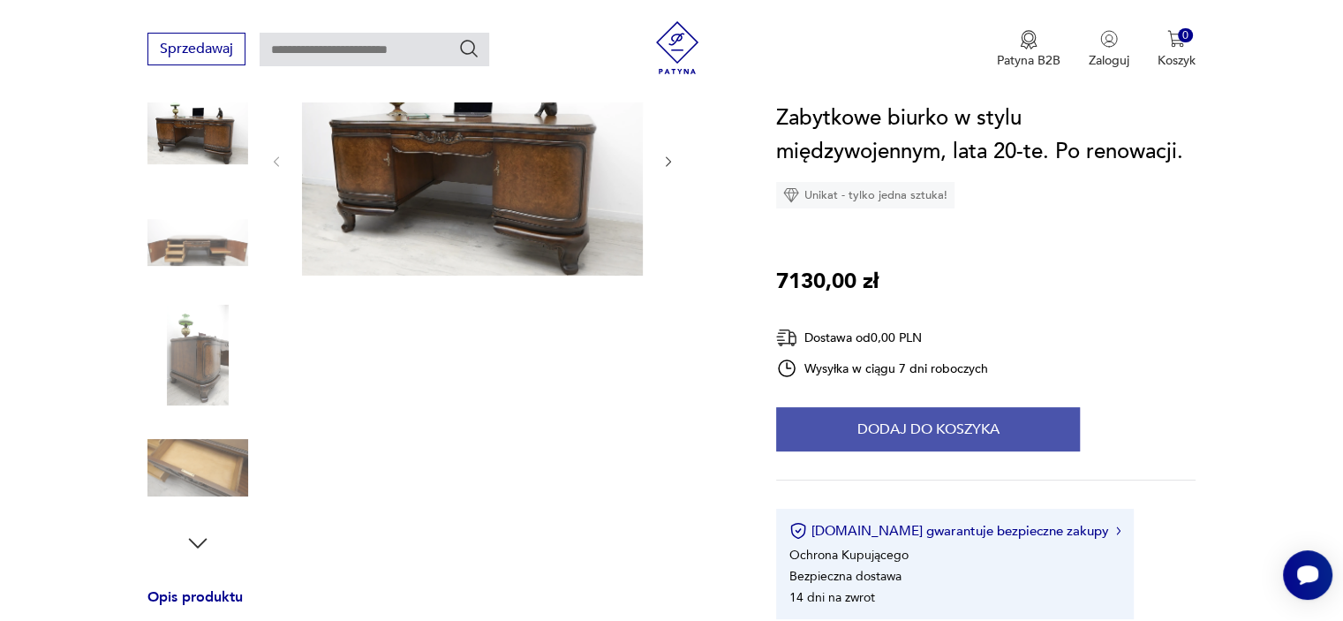
click at [862, 428] on button "Dodaj do koszyka" at bounding box center [928, 429] width 304 height 44
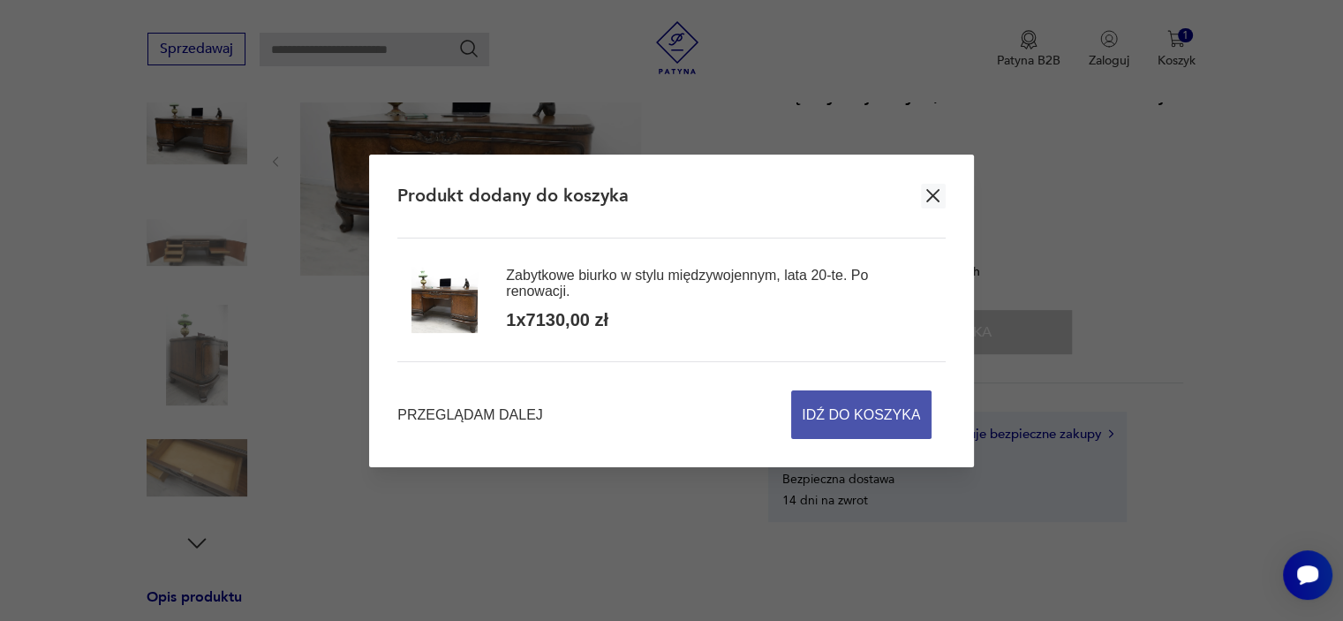
click at [882, 420] on span "Idź do koszyka" at bounding box center [861, 414] width 118 height 47
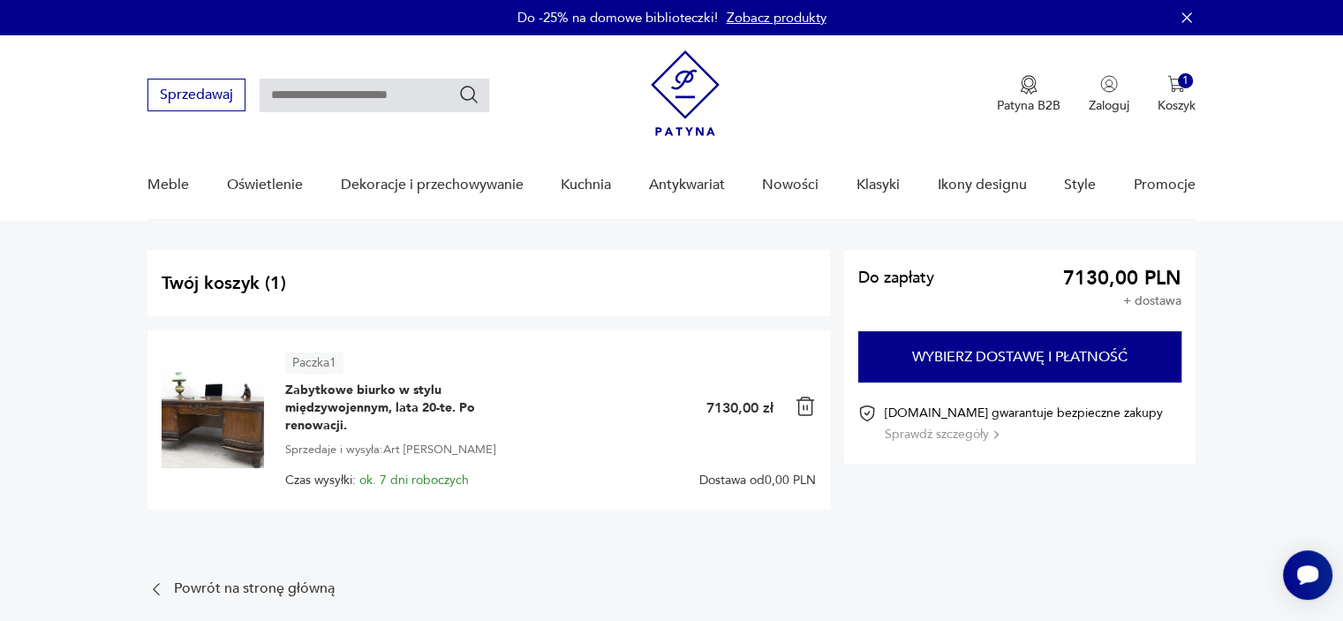
click at [231, 417] on img at bounding box center [213, 417] width 102 height 102
click at [311, 390] on span "Zabytkowe biurko w stylu międzywojennym, lata 20-te. Po renowacji." at bounding box center [395, 408] width 221 height 53
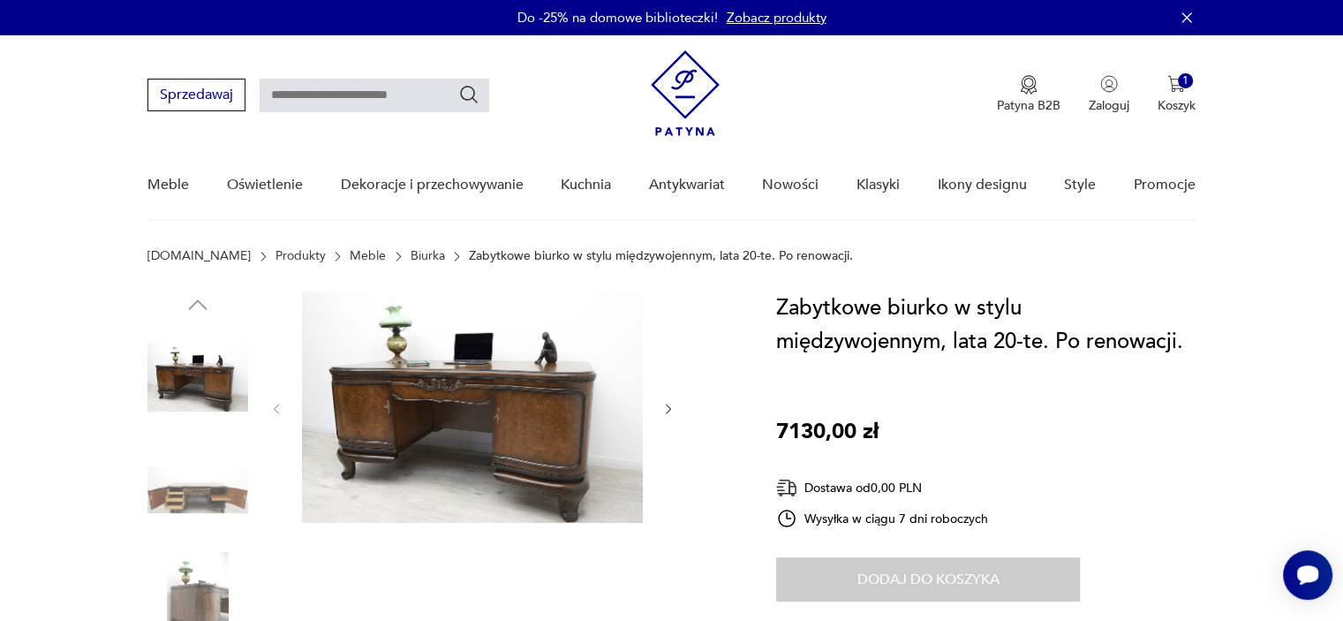
click at [211, 405] on img at bounding box center [198, 377] width 101 height 101
click at [484, 442] on img at bounding box center [472, 406] width 341 height 231
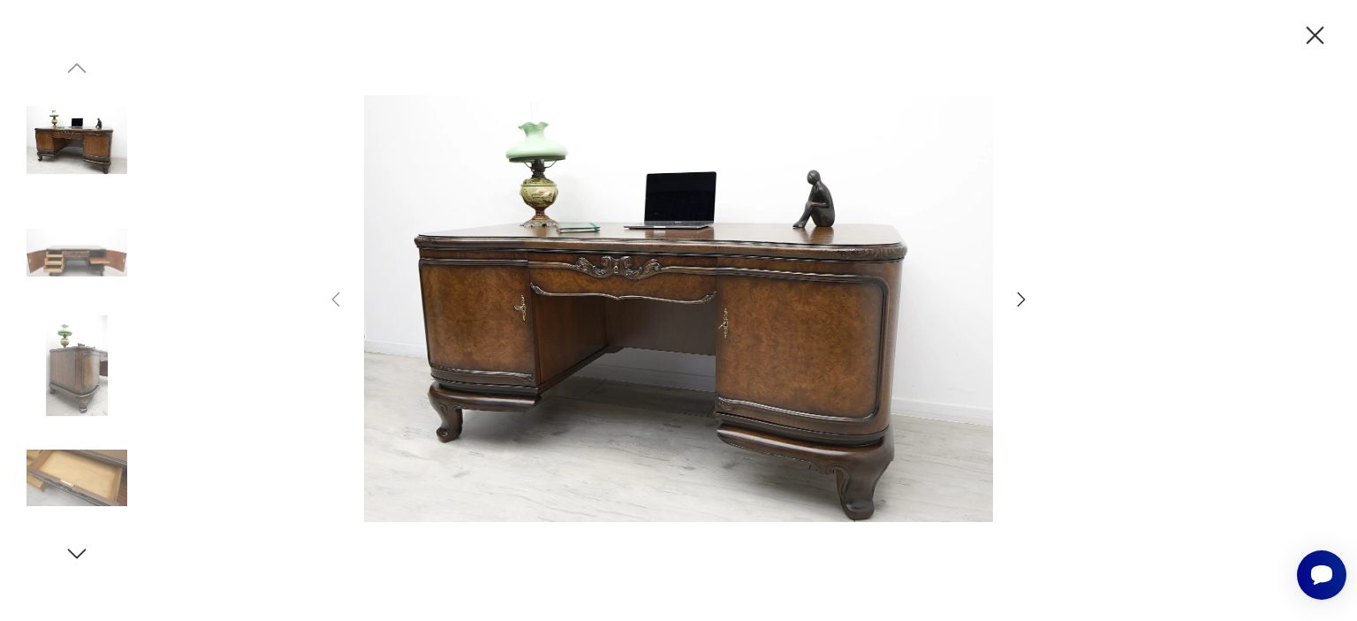
click at [65, 388] on img at bounding box center [76, 365] width 101 height 101
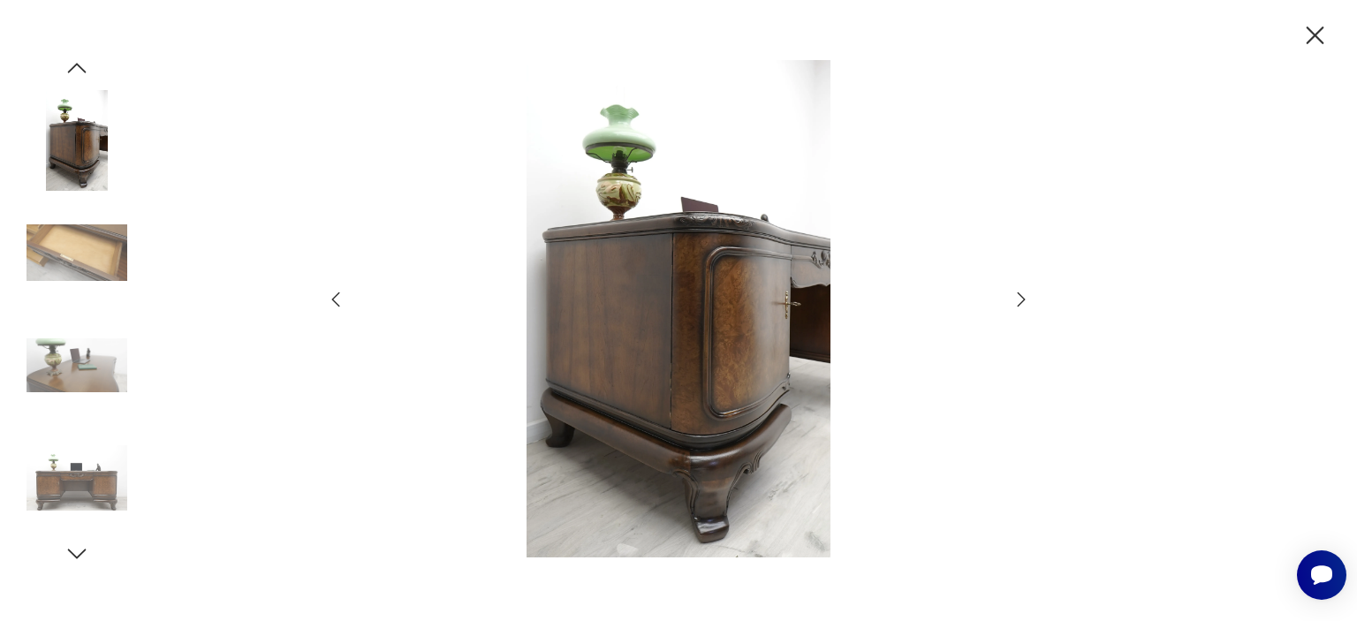
click at [1317, 34] on icon "button" at bounding box center [1315, 35] width 18 height 18
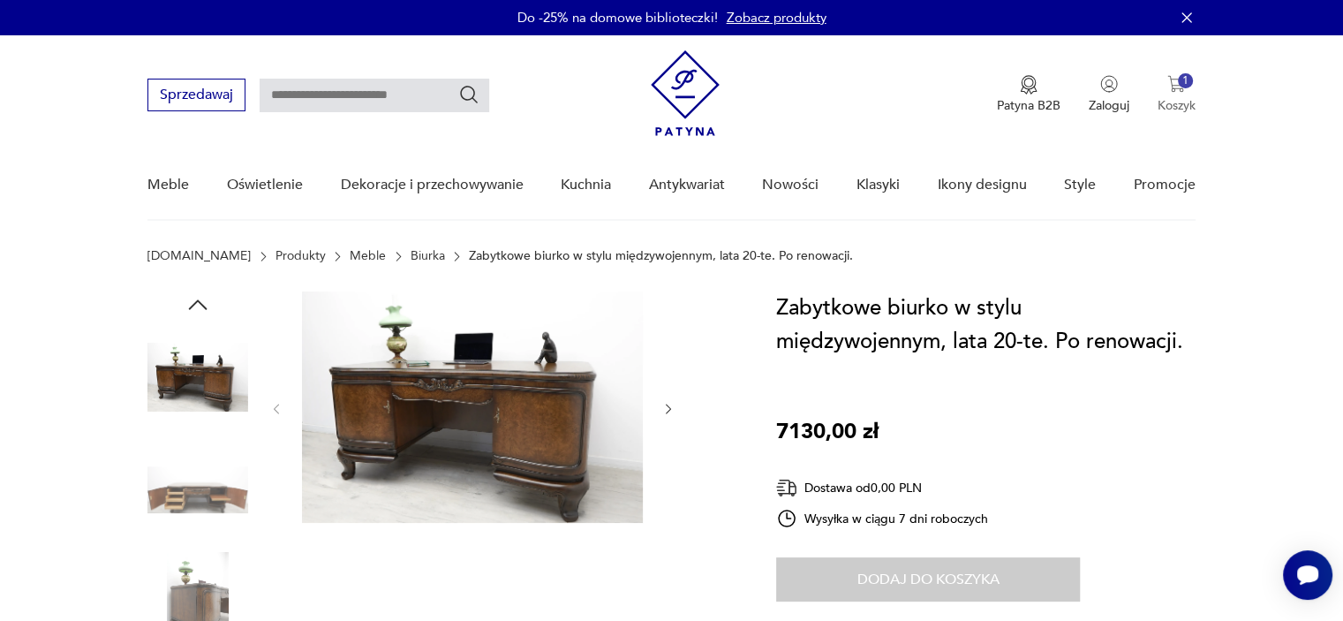
click at [1177, 87] on img "button" at bounding box center [1177, 84] width 18 height 18
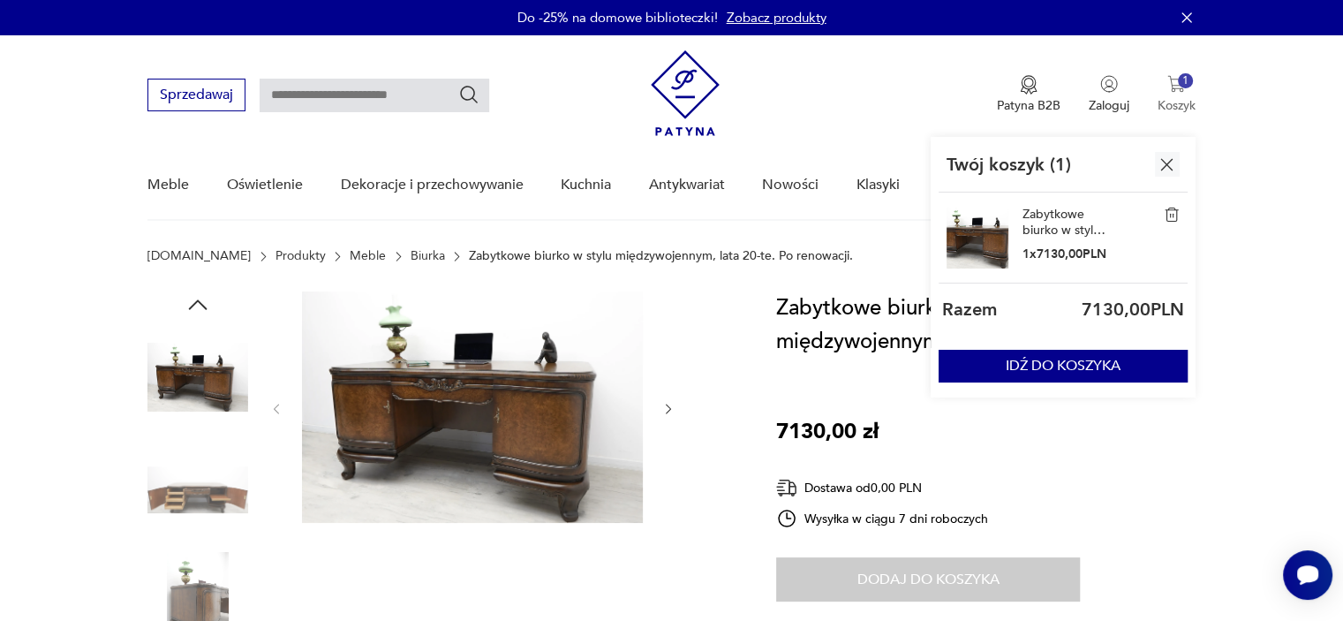
click at [1177, 98] on p "Koszyk" at bounding box center [1177, 105] width 38 height 17
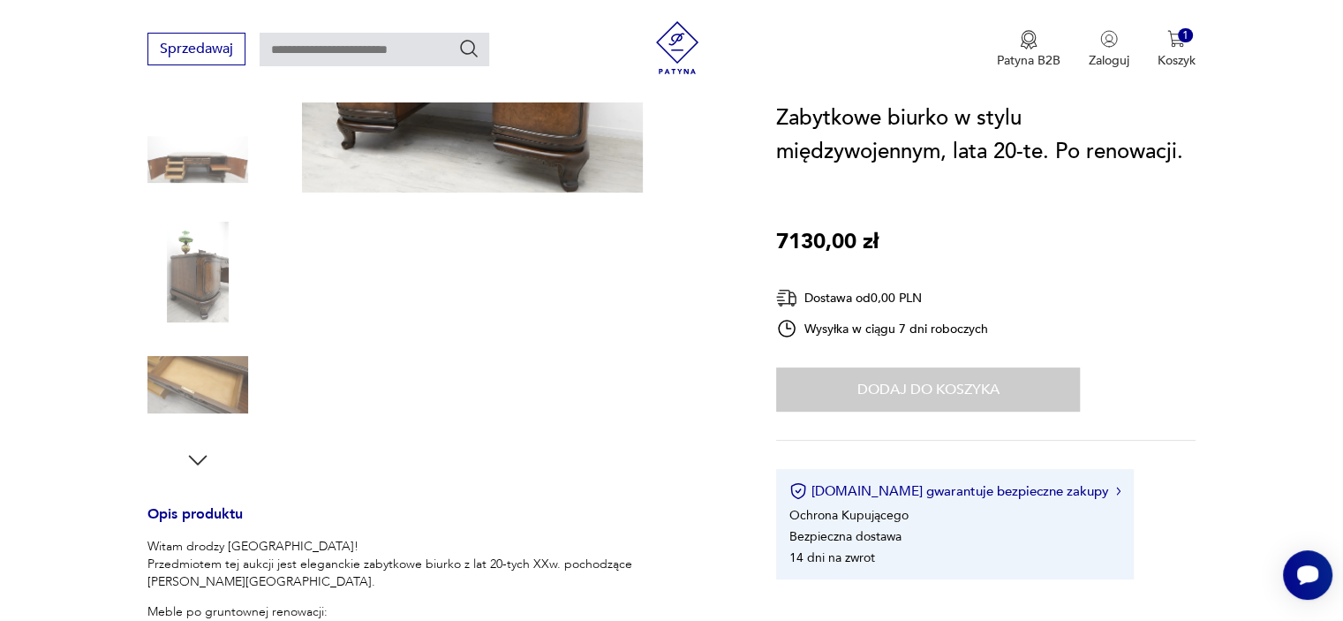
scroll to position [401, 0]
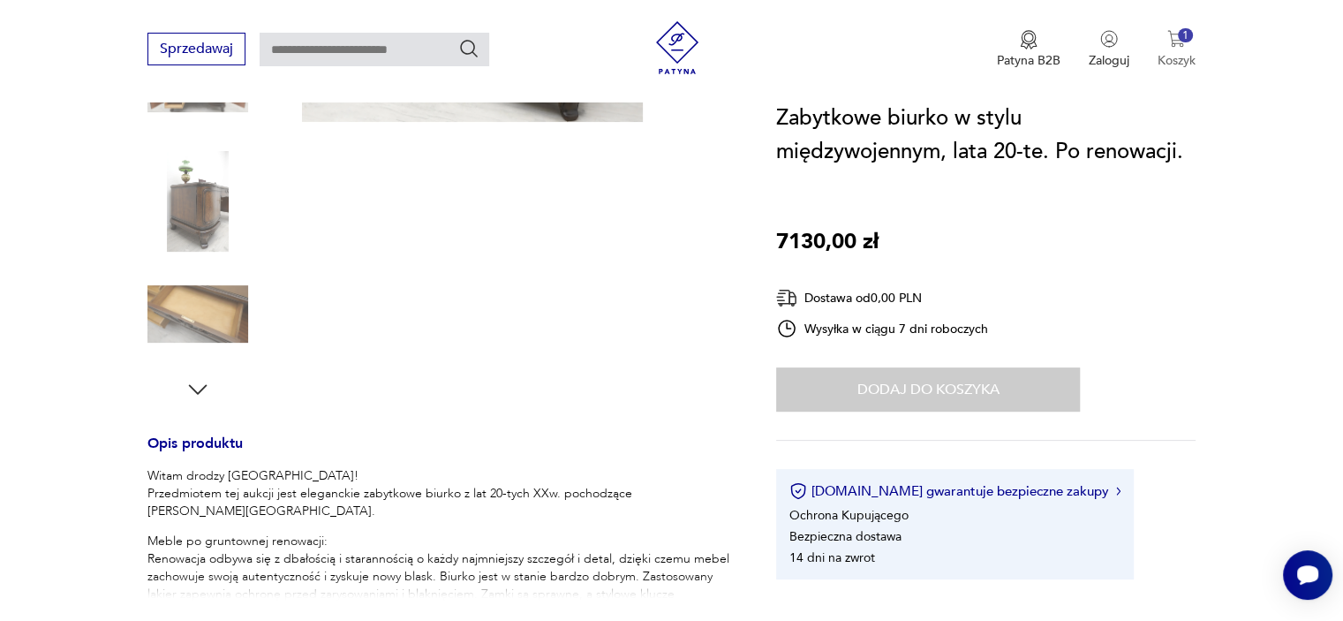
click at [1180, 53] on p "Koszyk" at bounding box center [1177, 60] width 38 height 17
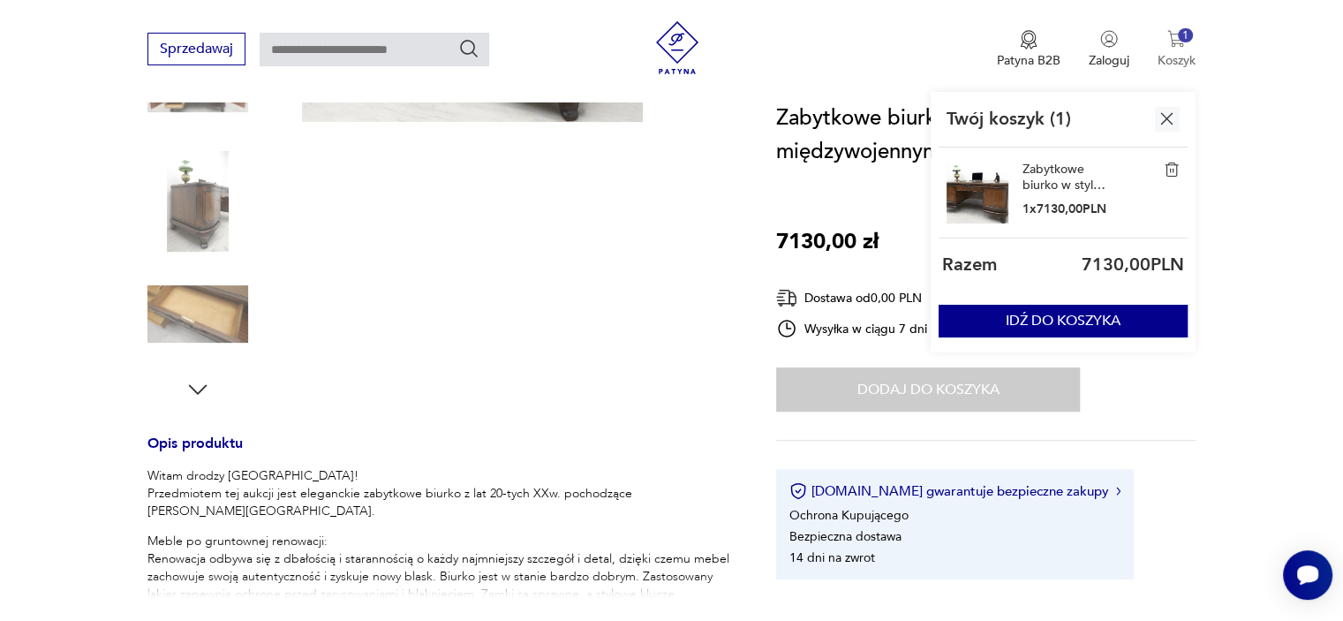
click at [1180, 61] on p "Koszyk" at bounding box center [1177, 60] width 38 height 17
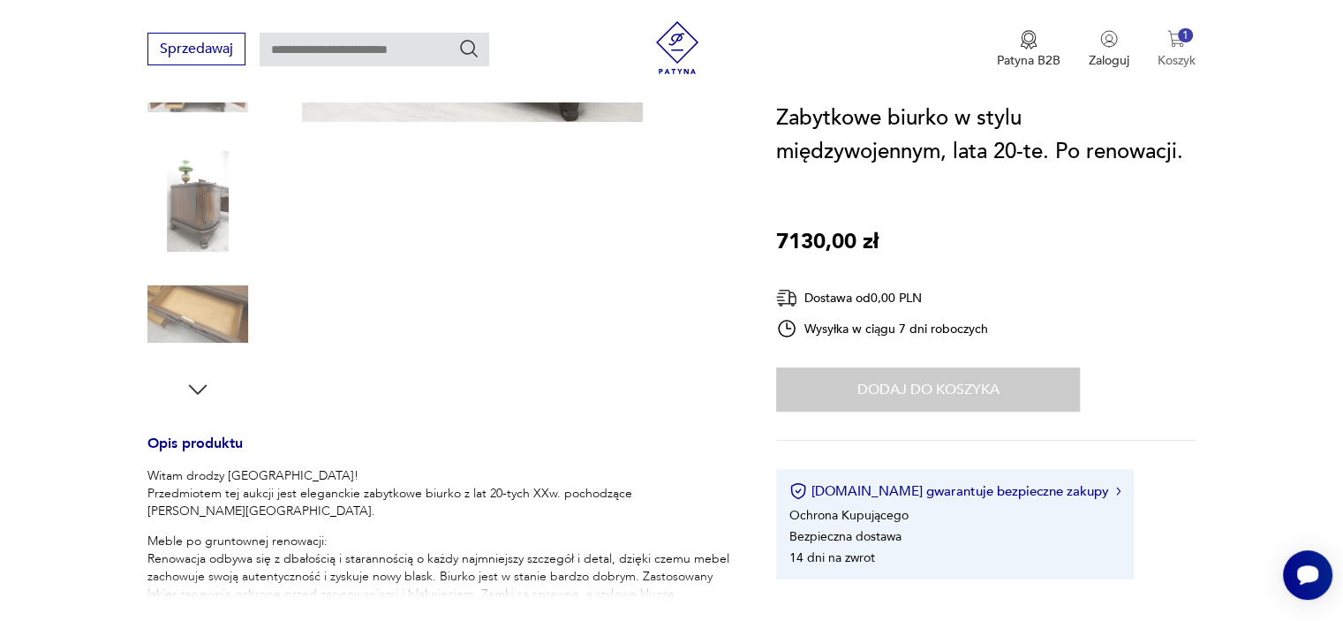
click at [1180, 61] on p "Koszyk" at bounding box center [1177, 60] width 38 height 17
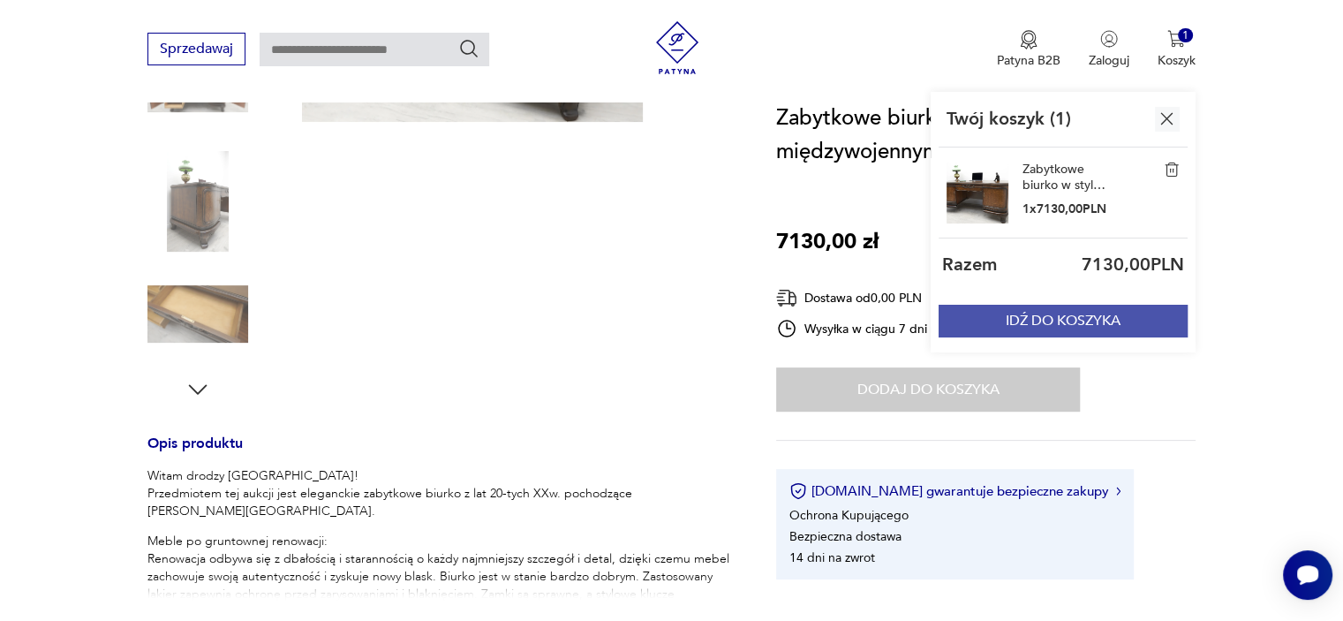
click at [1116, 331] on button "IDŹ DO KOSZYKA" at bounding box center [1063, 321] width 249 height 33
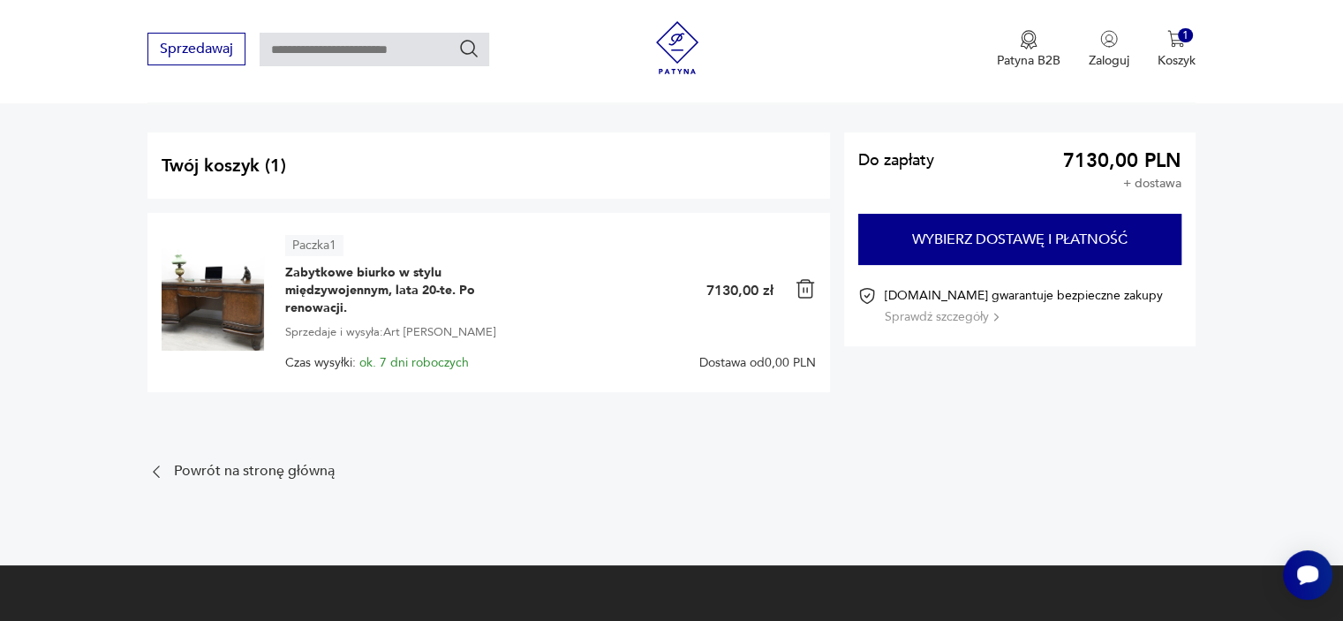
scroll to position [177, 0]
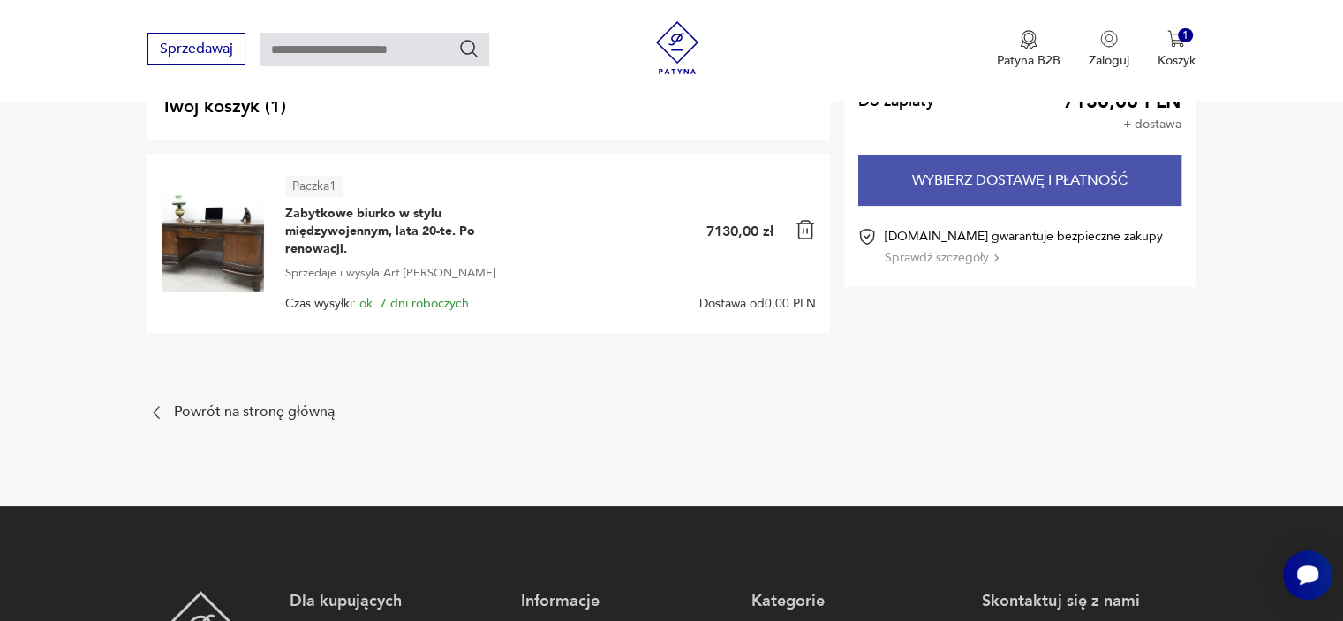
click at [985, 172] on button "Wybierz dostawę i płatność" at bounding box center [1020, 180] width 323 height 51
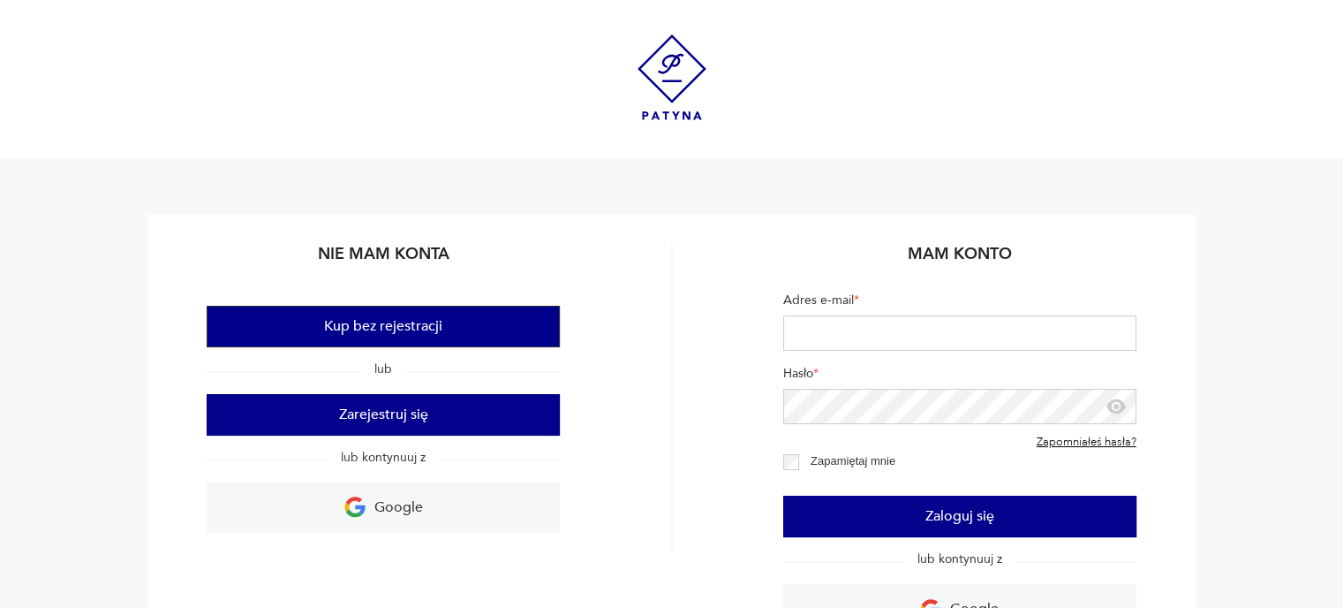
click at [396, 324] on button "Kup bez rejestracji" at bounding box center [383, 327] width 353 height 42
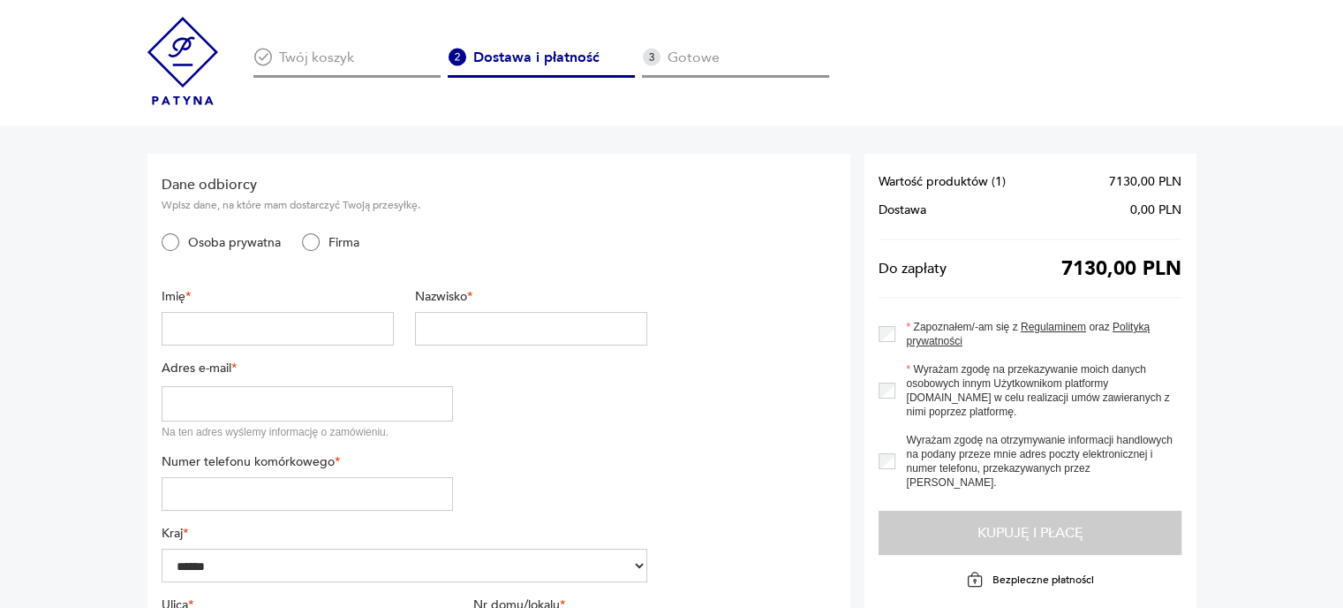
click at [272, 330] on input "text" at bounding box center [278, 329] width 232 height 34
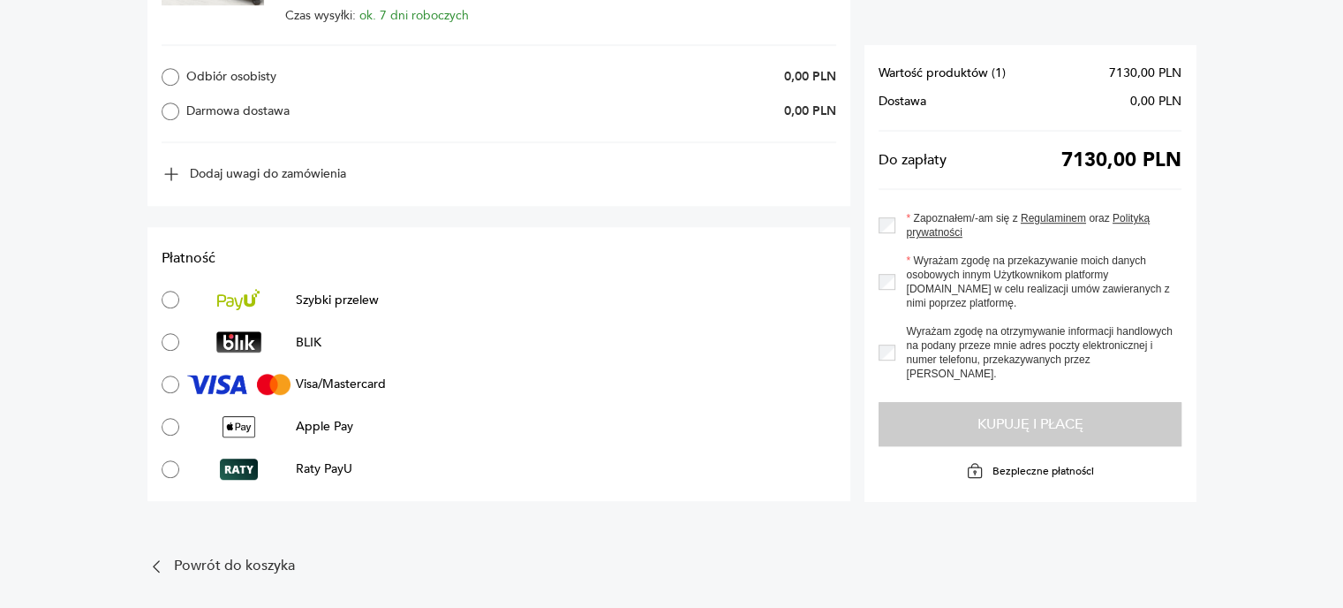
scroll to position [1086, 0]
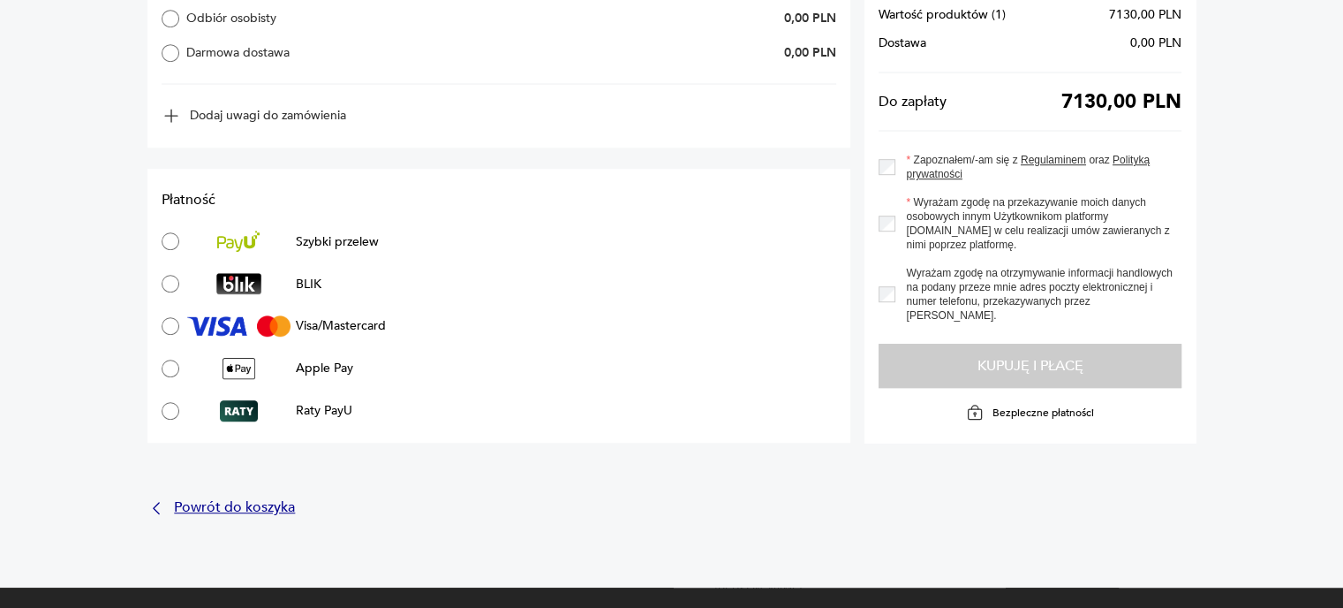
click at [153, 503] on icon at bounding box center [157, 508] width 18 height 18
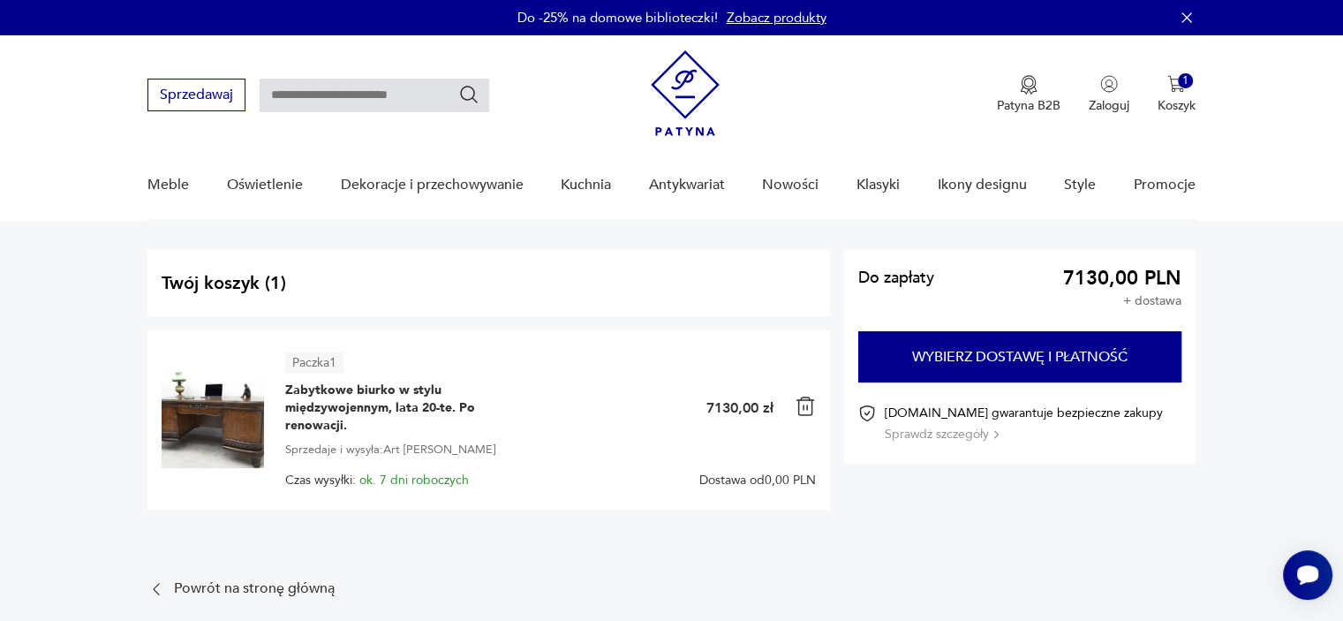
click at [799, 404] on img at bounding box center [805, 406] width 21 height 21
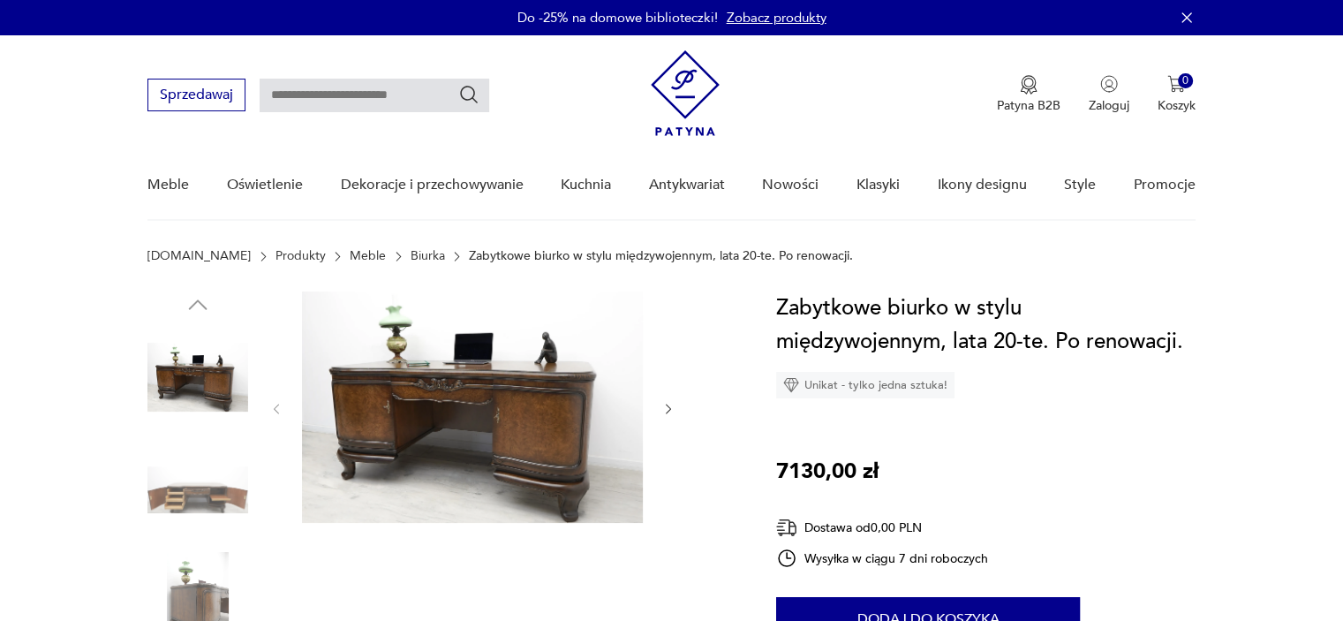
click at [541, 453] on img at bounding box center [472, 406] width 341 height 231
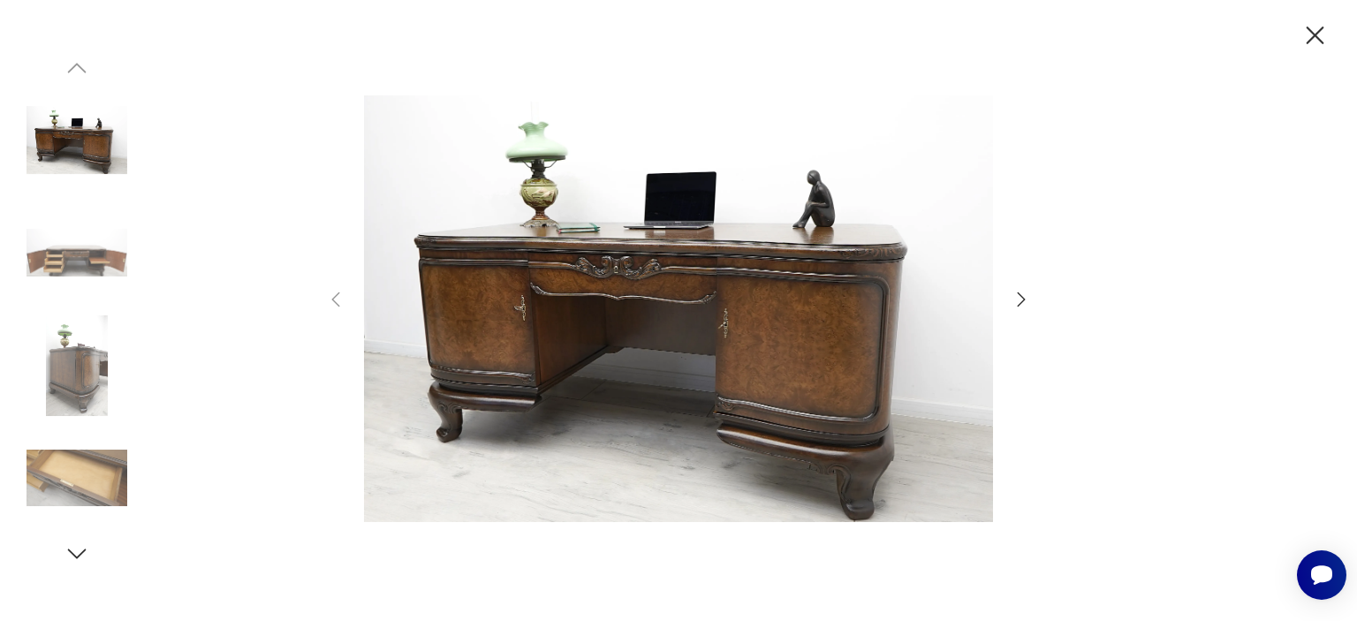
click at [622, 231] on img at bounding box center [678, 308] width 629 height 496
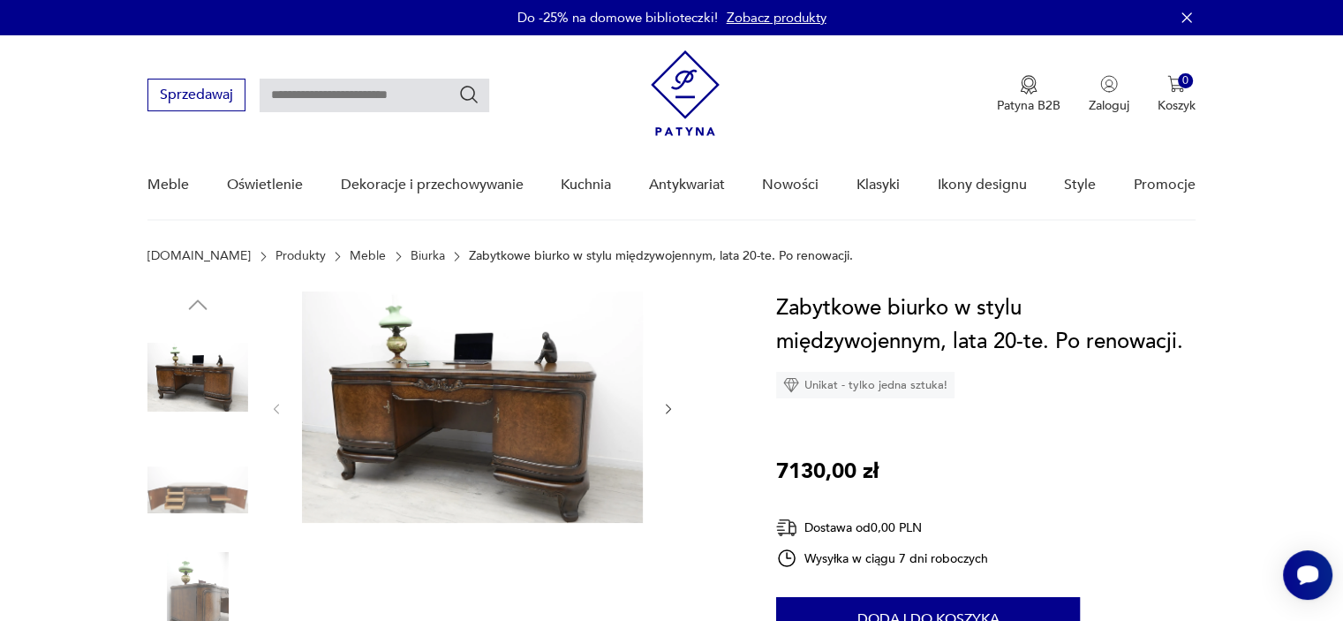
click at [401, 391] on img at bounding box center [472, 406] width 341 height 231
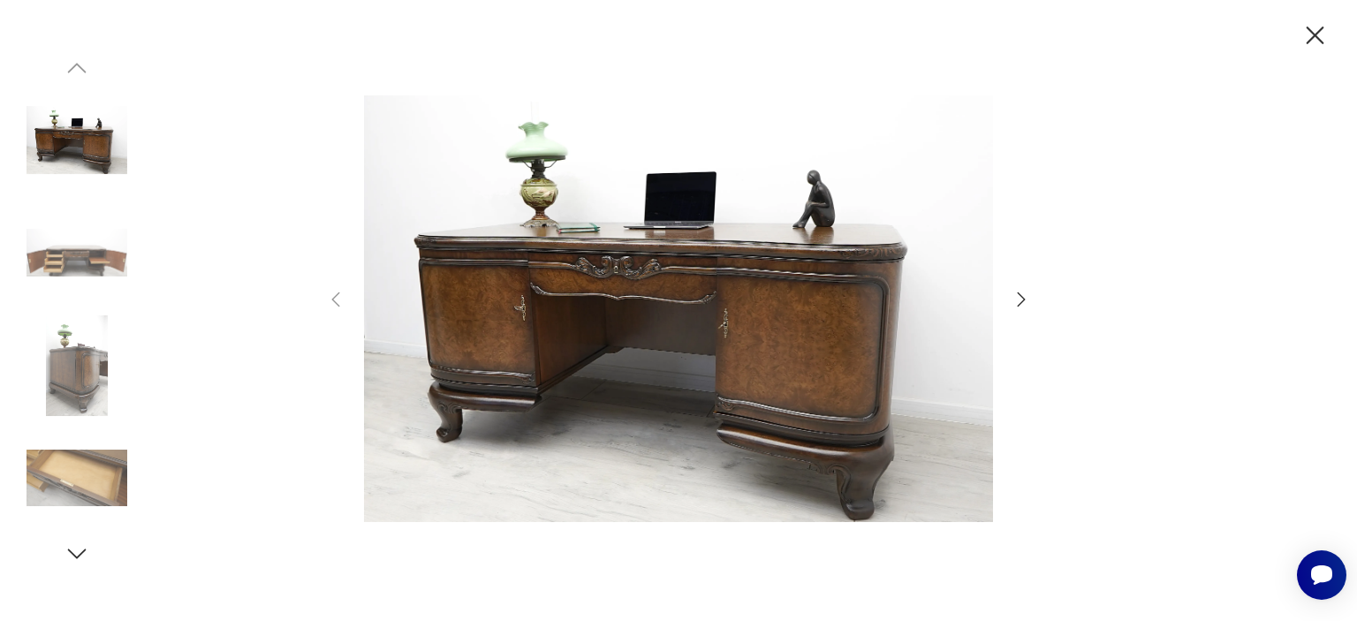
click at [94, 487] on img at bounding box center [76, 477] width 101 height 101
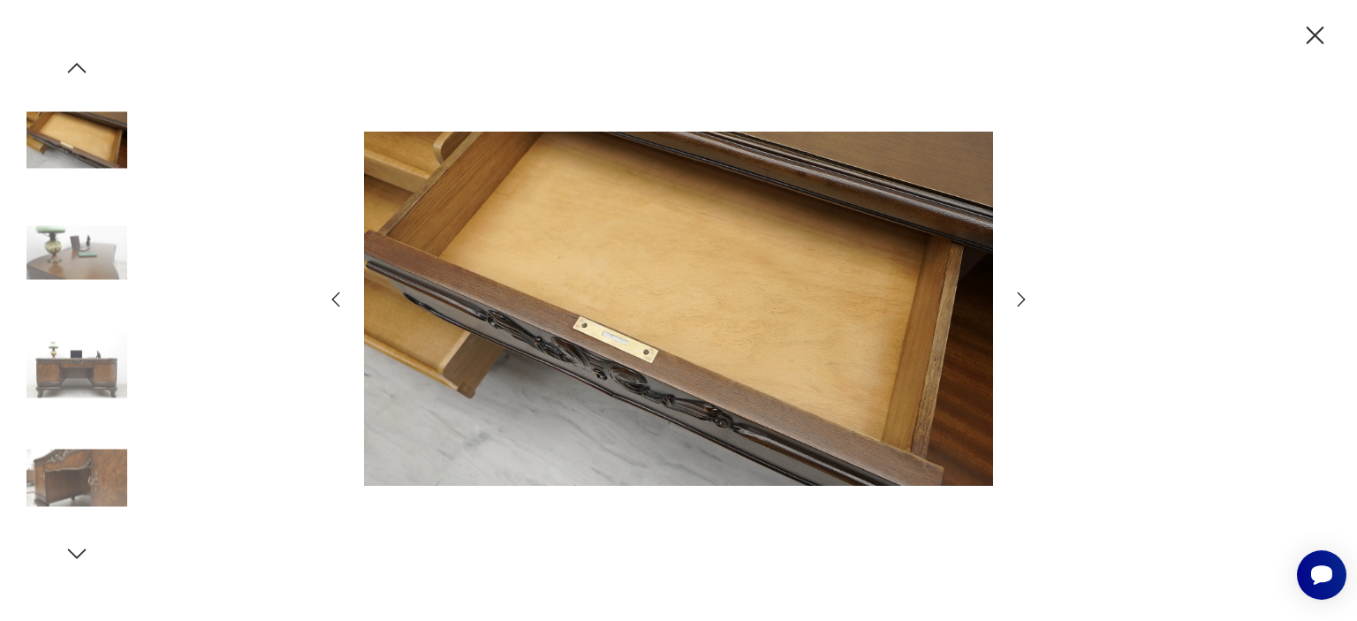
click at [1021, 296] on icon "button" at bounding box center [1022, 299] width 8 height 14
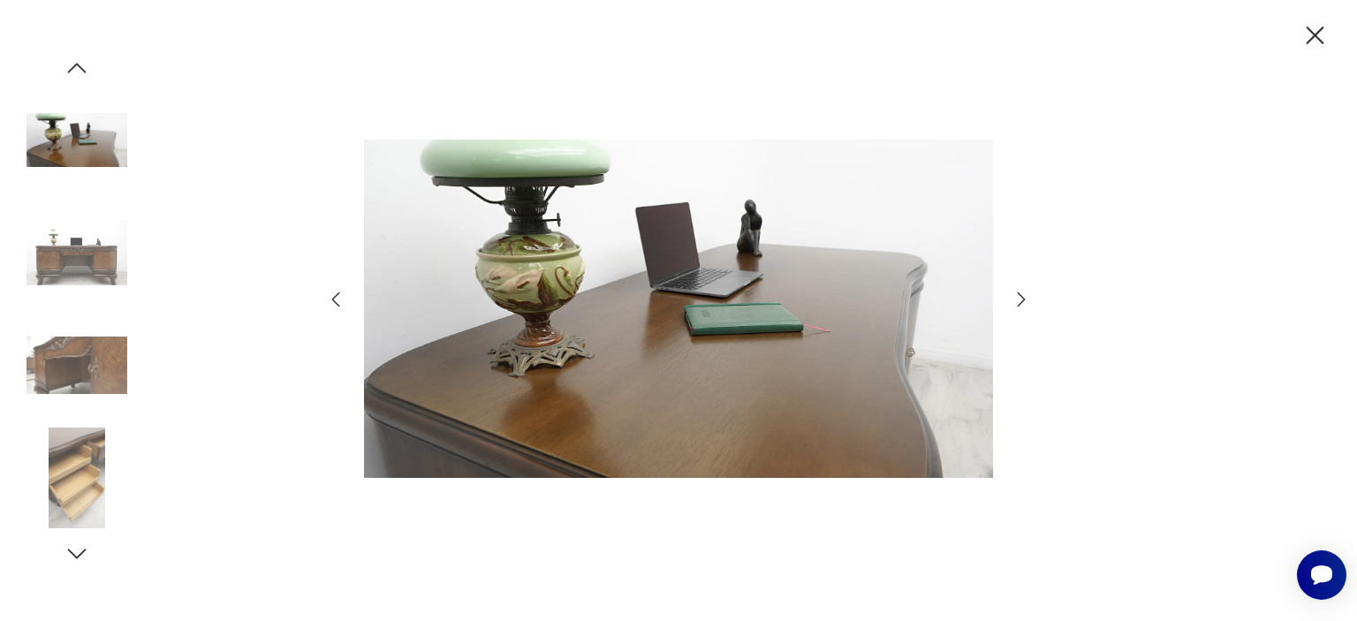
click at [1021, 296] on icon "button" at bounding box center [1022, 299] width 8 height 14
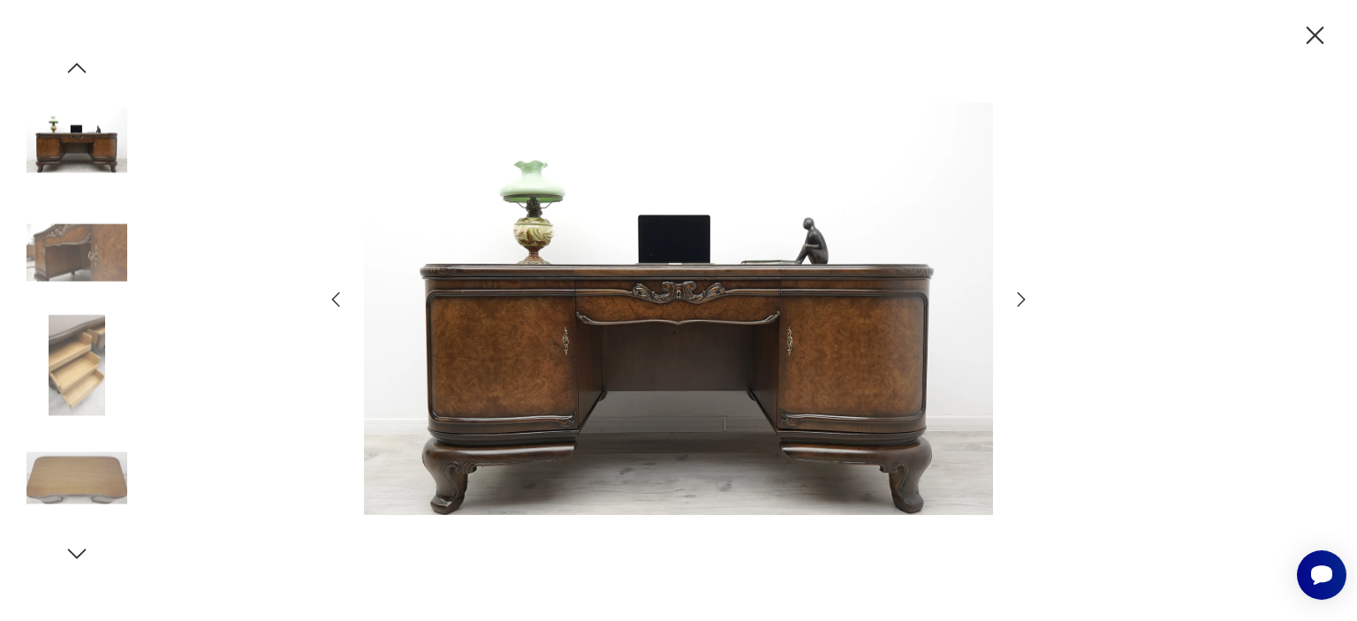
click at [1021, 296] on icon "button" at bounding box center [1022, 299] width 8 height 14
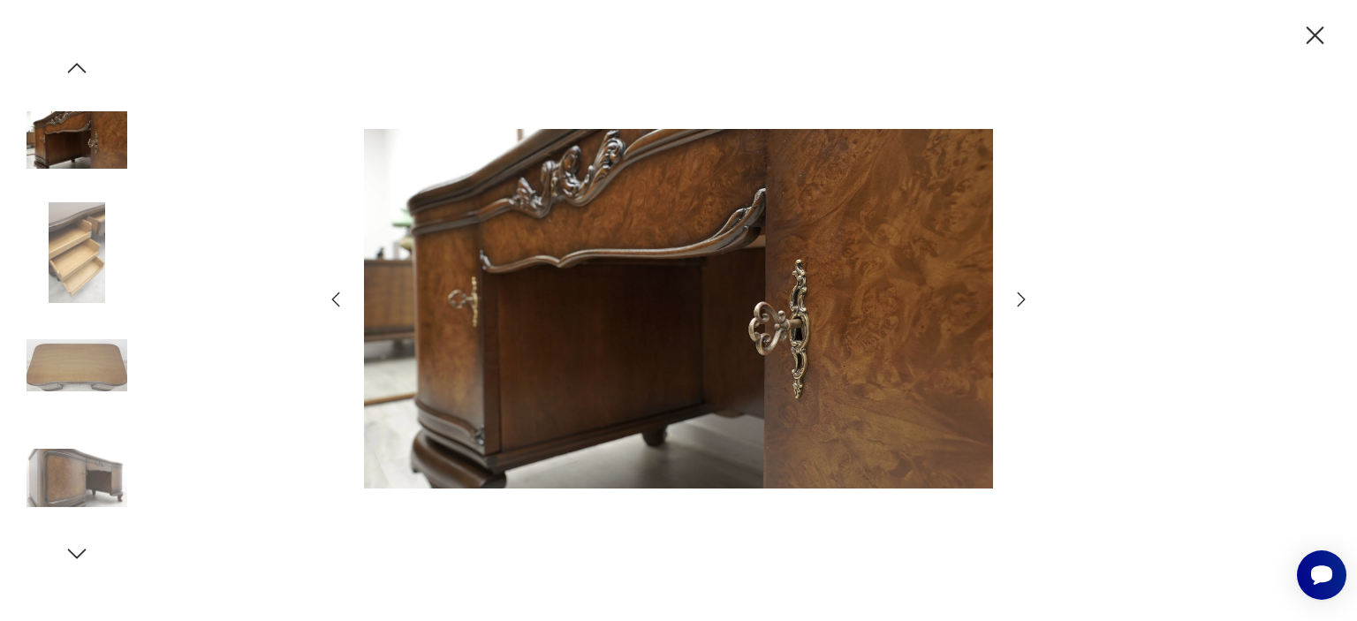
click at [1021, 296] on icon "button" at bounding box center [1022, 299] width 8 height 14
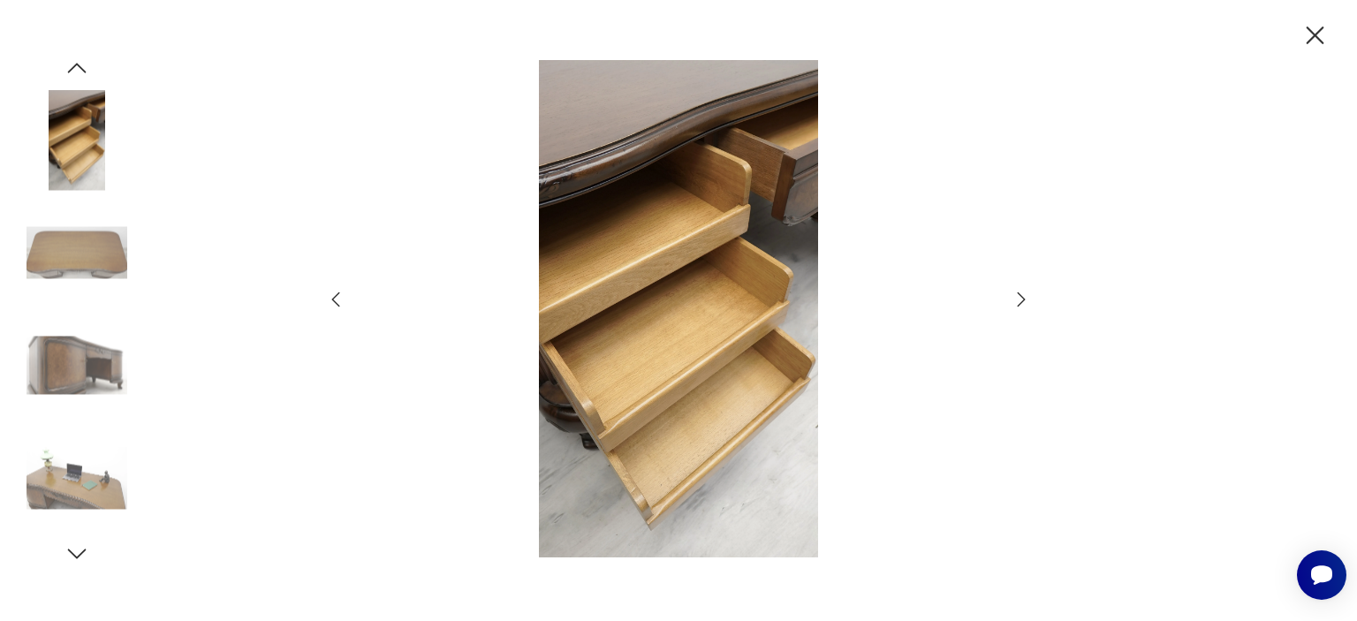
click at [1021, 296] on icon "button" at bounding box center [1022, 299] width 8 height 14
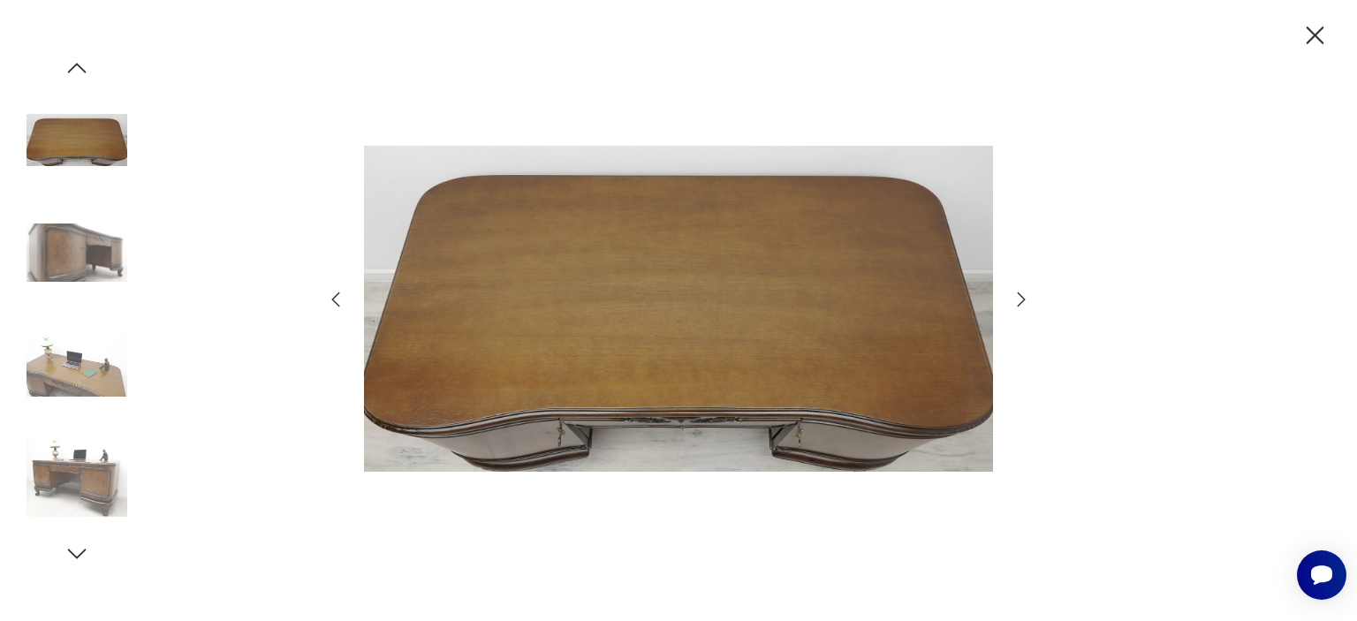
click at [1021, 296] on icon "button" at bounding box center [1022, 299] width 8 height 14
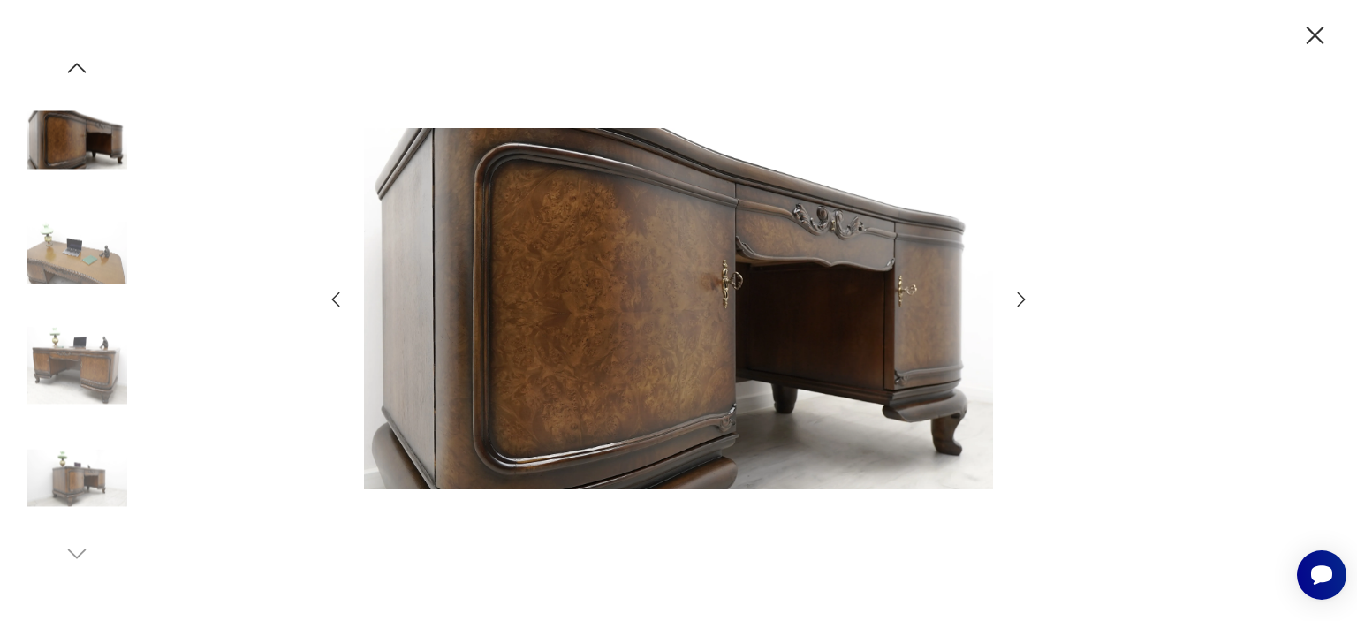
click at [1318, 33] on icon "button" at bounding box center [1314, 35] width 31 height 31
